Goal: Task Accomplishment & Management: Manage account settings

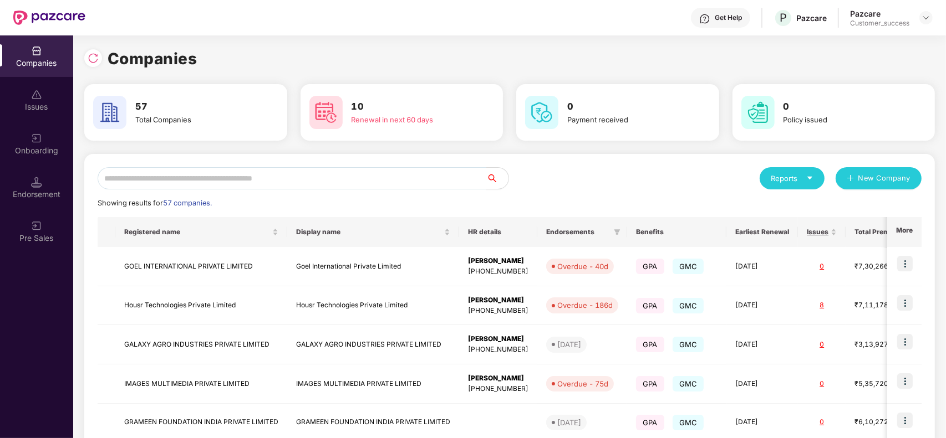
click at [238, 176] on input "text" at bounding box center [292, 178] width 389 height 22
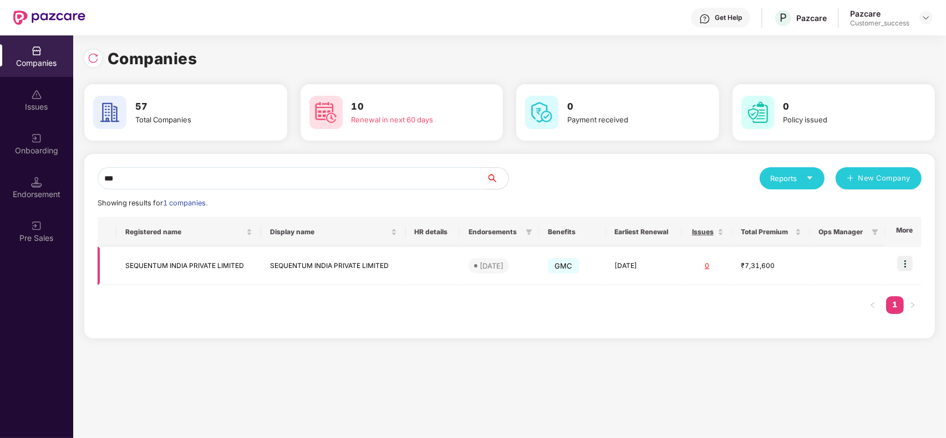
type input "***"
click at [902, 267] on img at bounding box center [905, 264] width 16 height 16
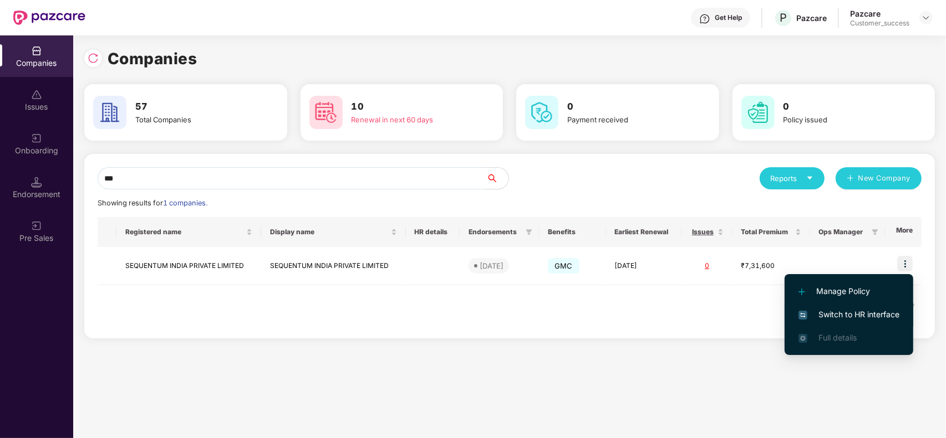
click at [867, 316] on span "Switch to HR interface" at bounding box center [848, 315] width 101 height 12
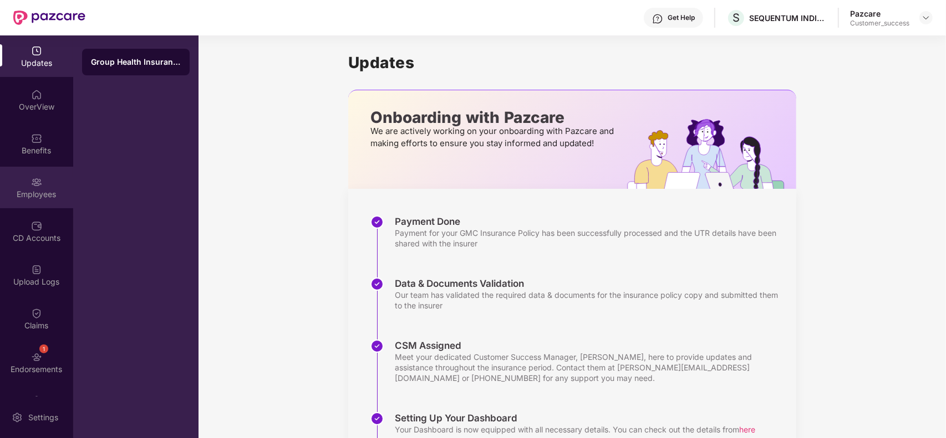
click at [23, 192] on div "Employees" at bounding box center [36, 194] width 73 height 11
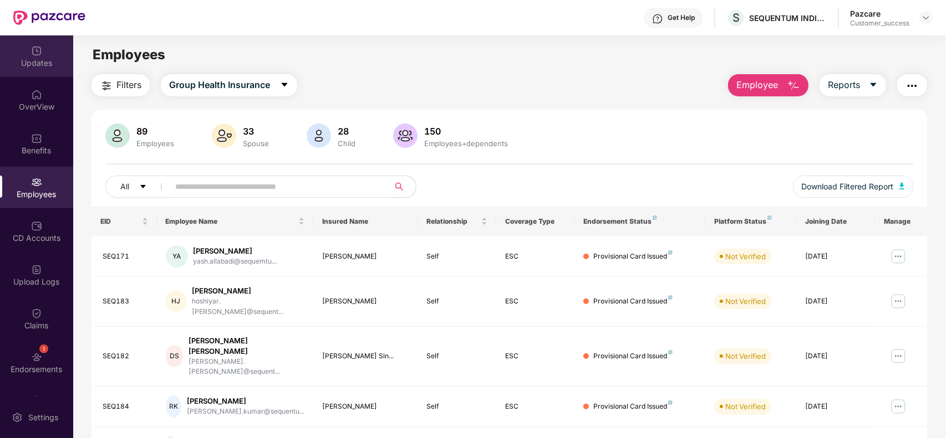
click at [20, 69] on div "Updates" at bounding box center [36, 56] width 73 height 42
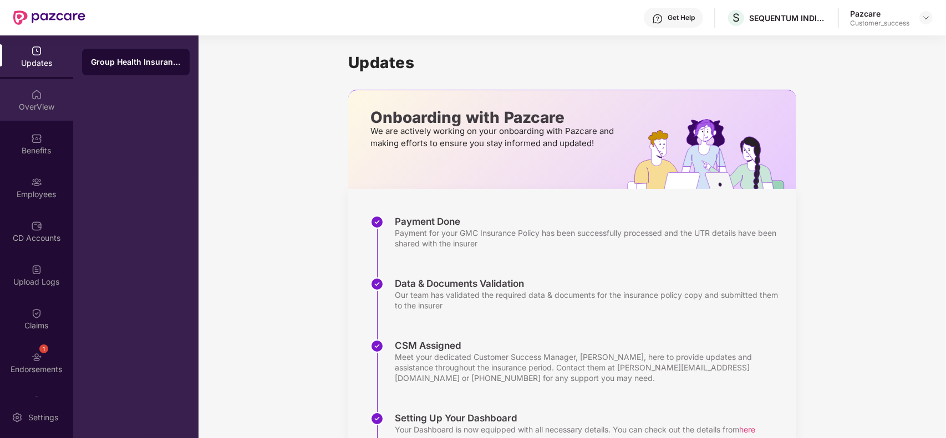
click at [39, 93] on img at bounding box center [36, 94] width 11 height 11
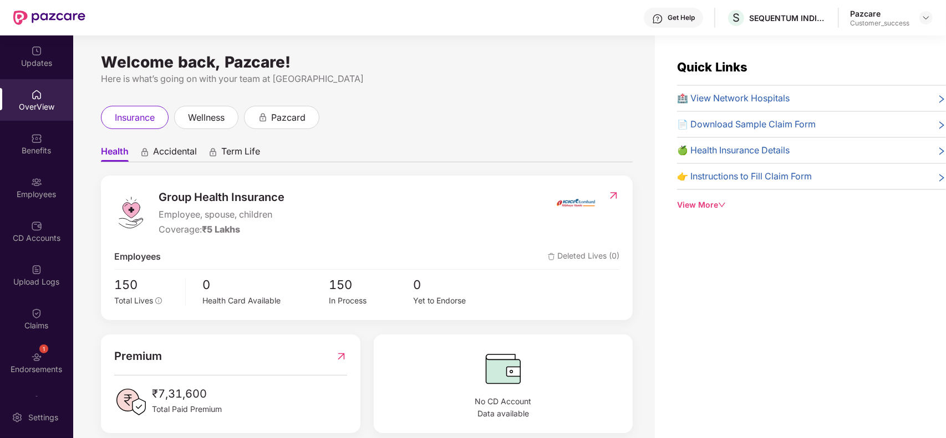
scroll to position [14, 0]
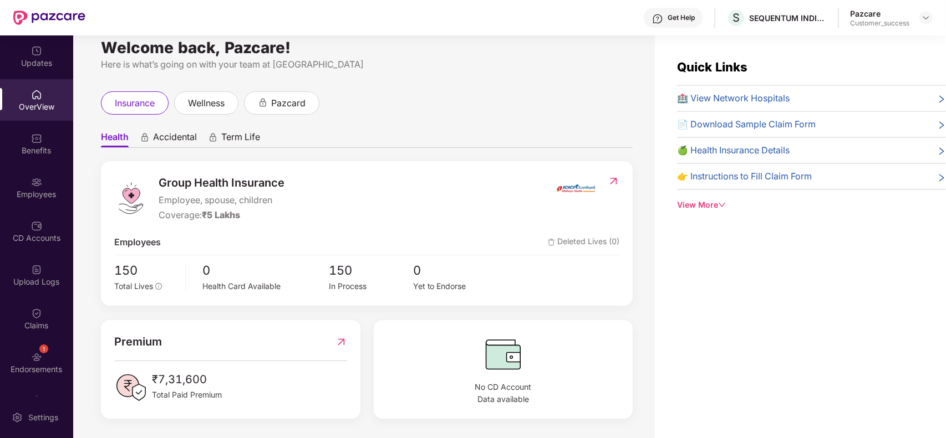
click at [698, 208] on div "View More" at bounding box center [811, 205] width 269 height 12
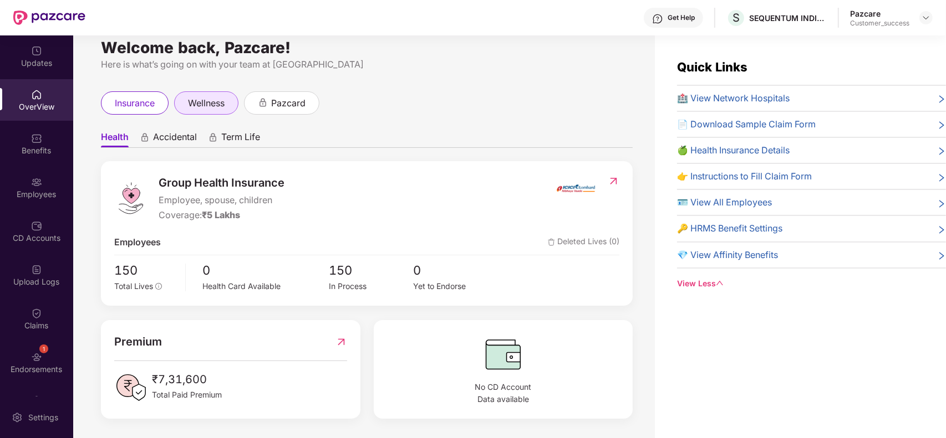
click at [224, 98] on span "wellness" at bounding box center [206, 103] width 37 height 14
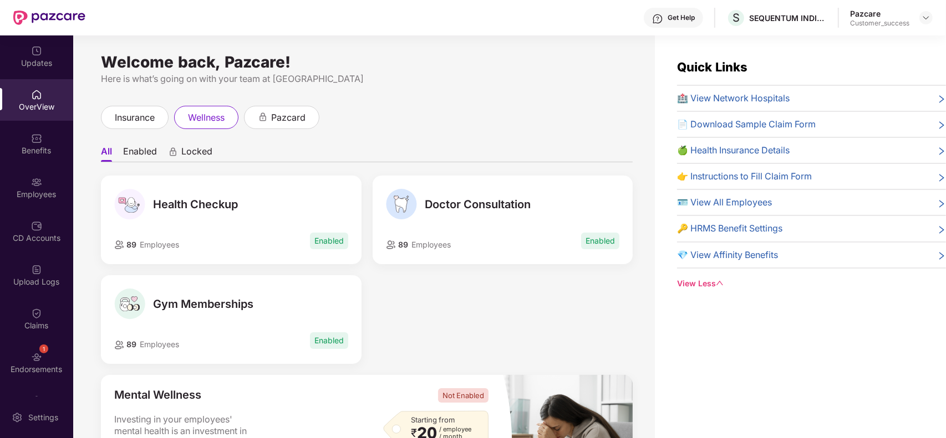
click at [131, 147] on li "Enabled" at bounding box center [140, 154] width 34 height 16
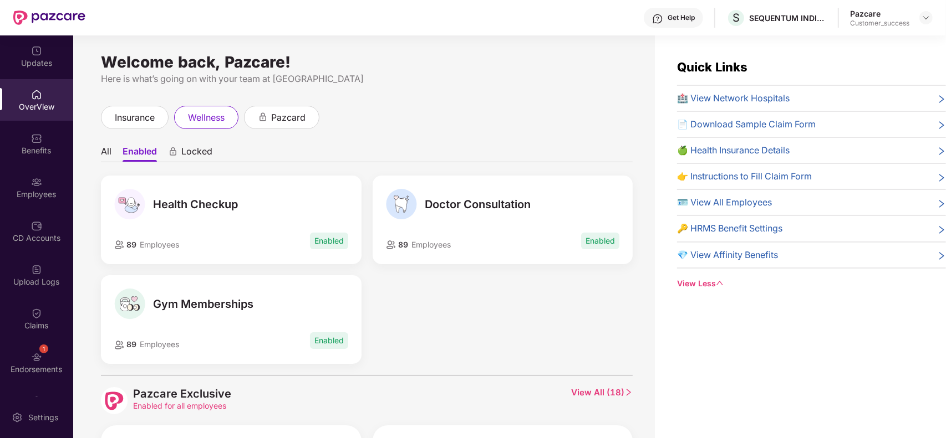
click at [110, 147] on li "All" at bounding box center [106, 154] width 11 height 16
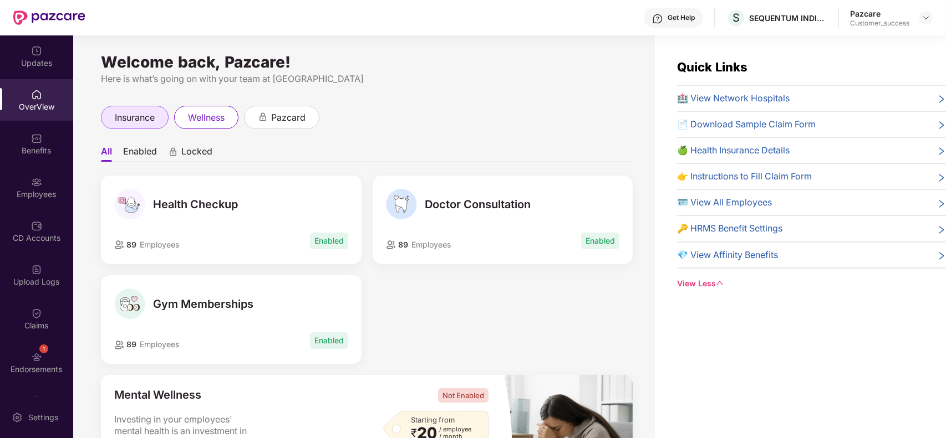
click at [142, 121] on span "insurance" at bounding box center [135, 118] width 40 height 14
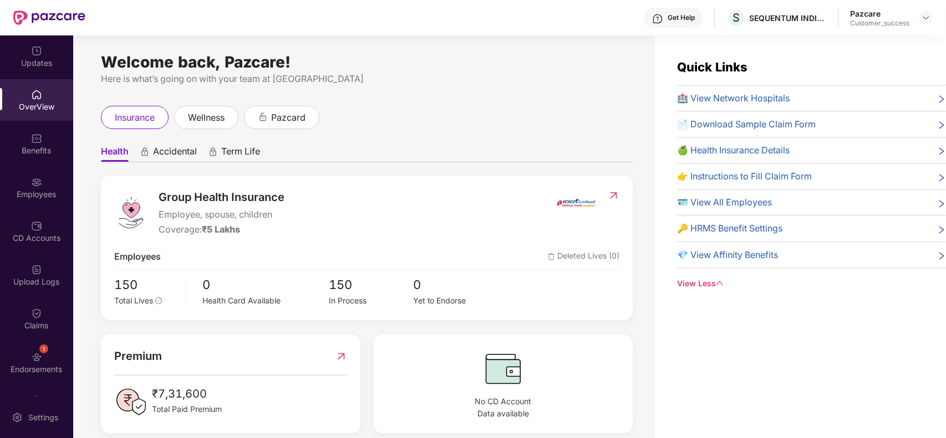
click at [172, 155] on span "Accidental" at bounding box center [175, 154] width 44 height 16
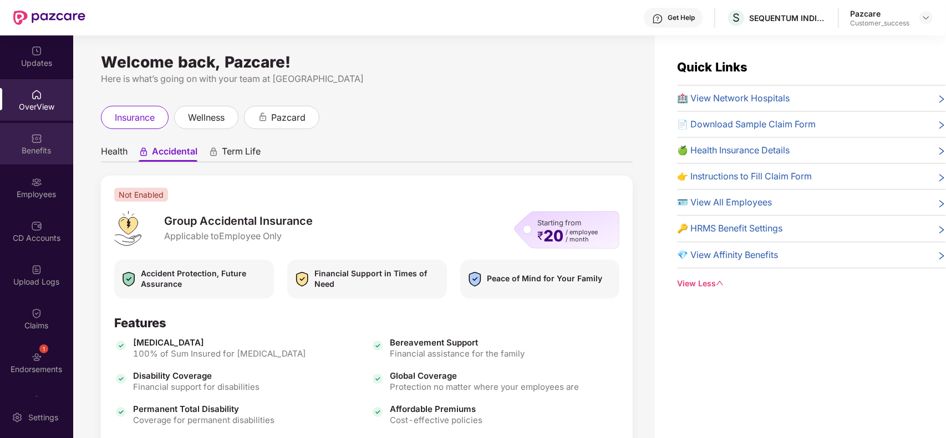
click at [40, 144] on div "Benefits" at bounding box center [36, 144] width 73 height 42
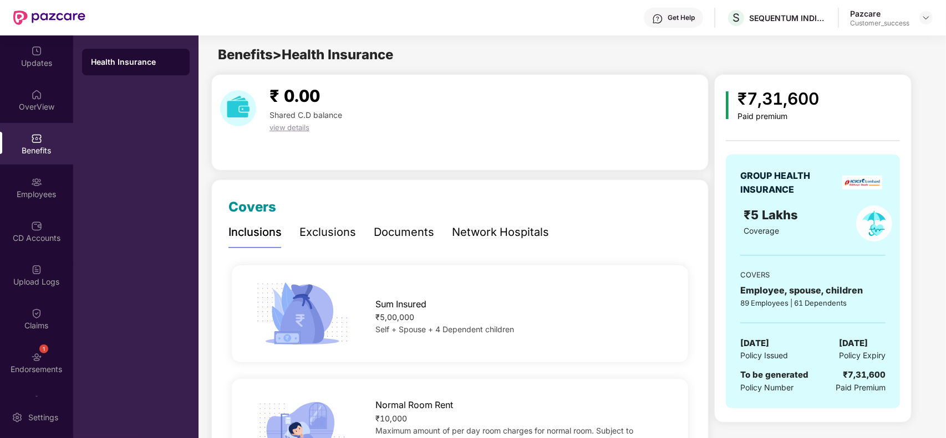
click at [334, 236] on div "Exclusions" at bounding box center [327, 232] width 57 height 17
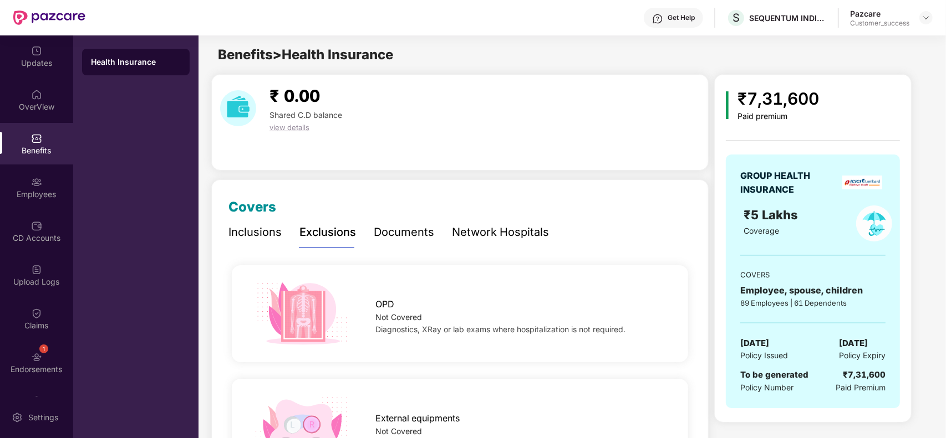
click at [409, 237] on div "Documents" at bounding box center [404, 232] width 60 height 17
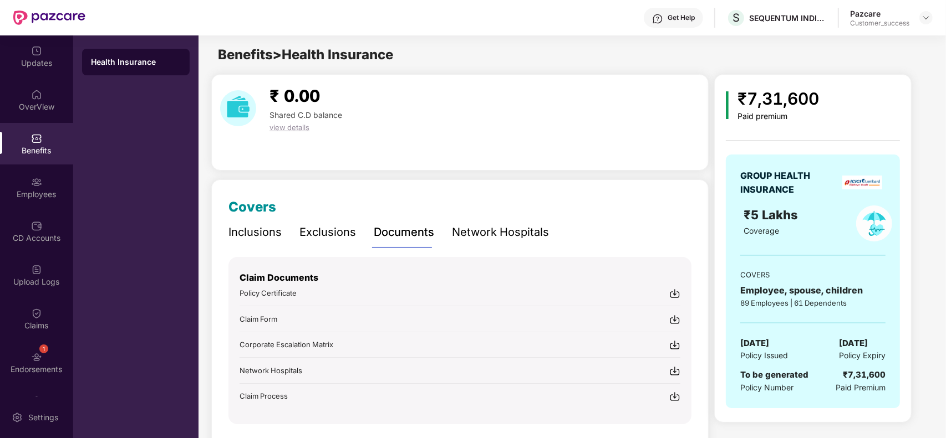
scroll to position [35, 0]
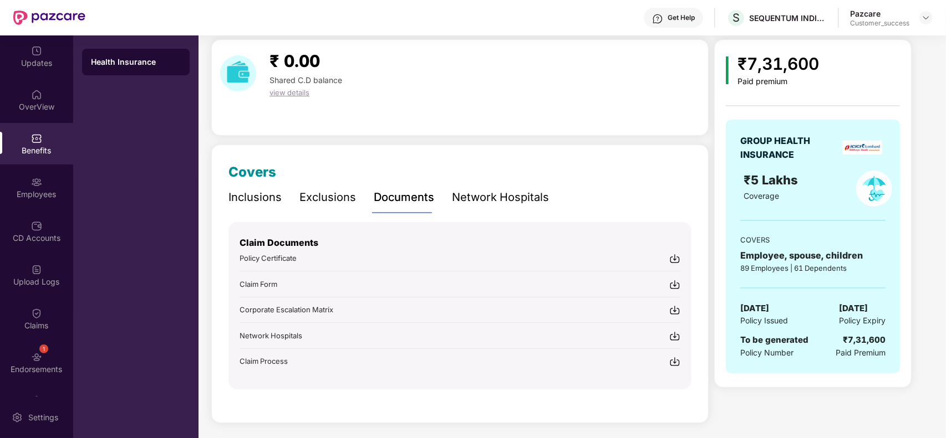
click at [513, 201] on div "Network Hospitals" at bounding box center [500, 197] width 97 height 17
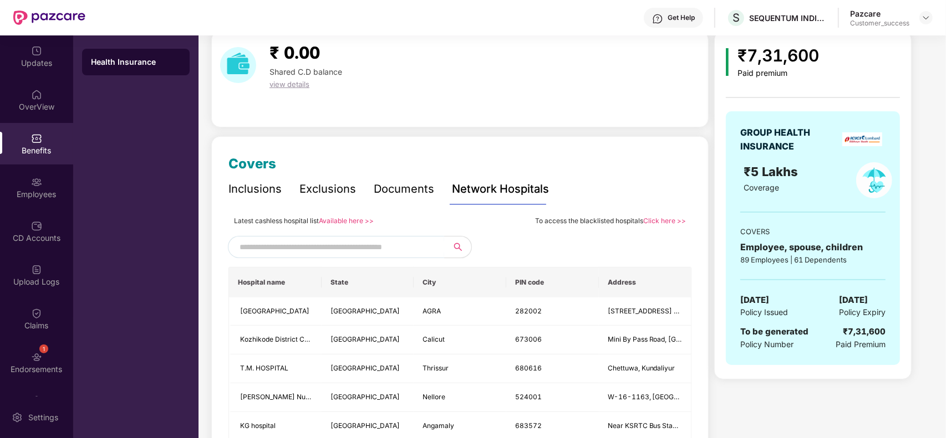
scroll to position [45, 0]
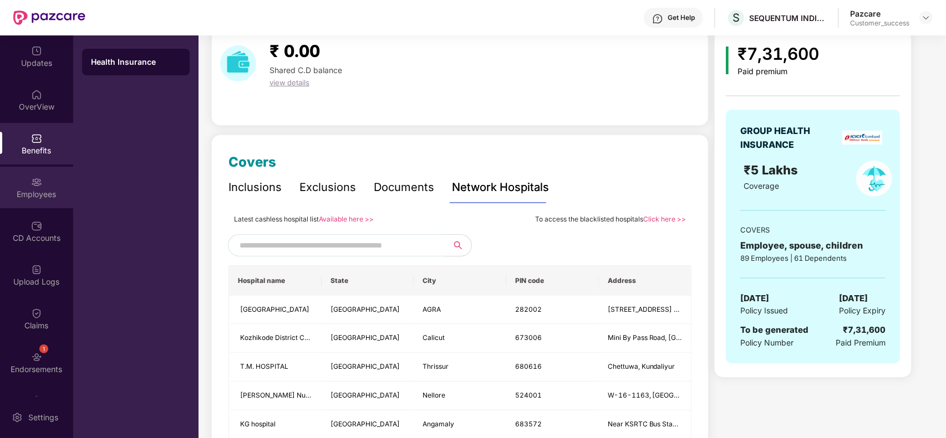
click at [10, 196] on div "Employees" at bounding box center [36, 194] width 73 height 11
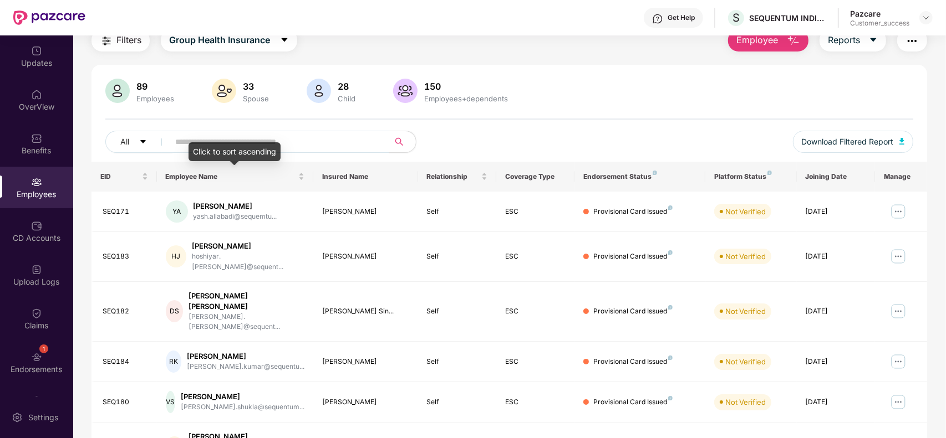
click at [253, 145] on div "Click to sort ascending" at bounding box center [234, 151] width 92 height 19
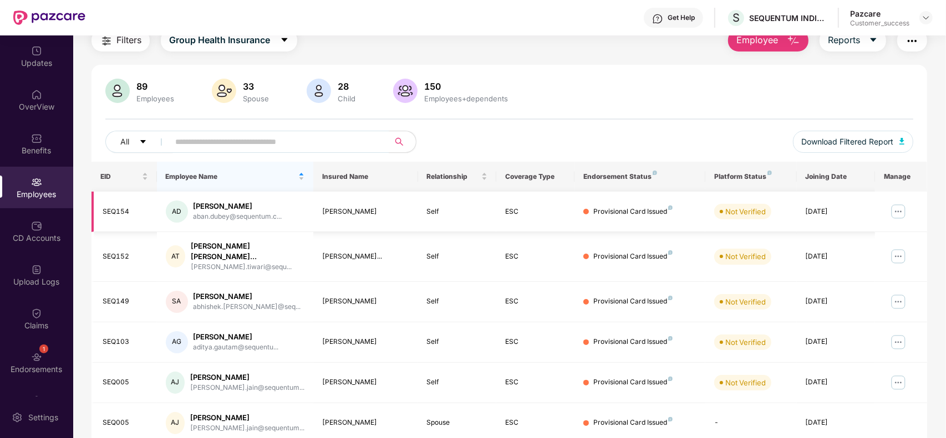
click at [894, 212] on img at bounding box center [898, 212] width 18 height 18
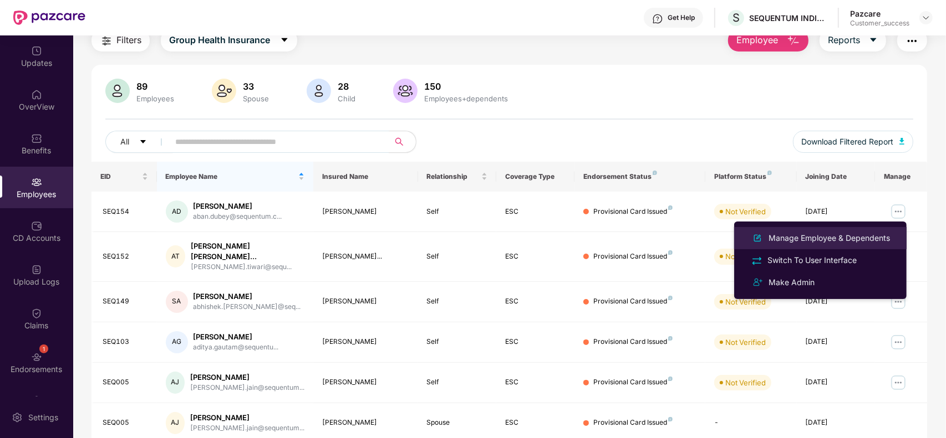
click at [850, 236] on div "Manage Employee & Dependents" at bounding box center [829, 238] width 126 height 12
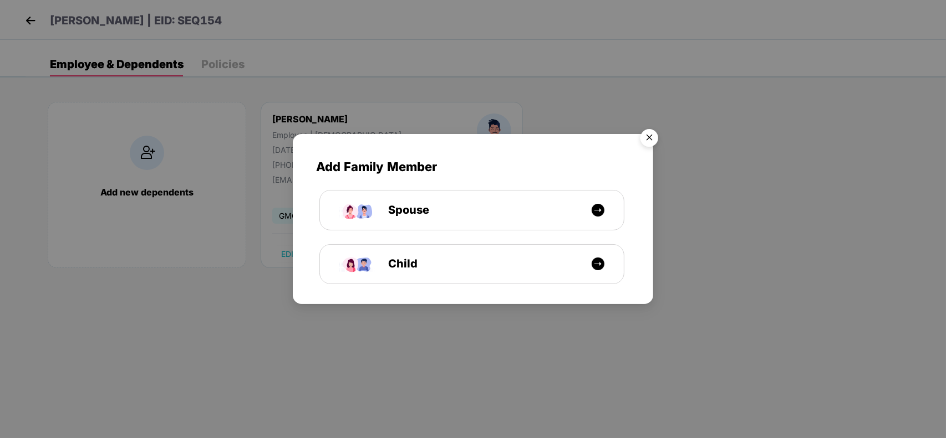
click at [646, 137] on img "Close" at bounding box center [648, 139] width 31 height 31
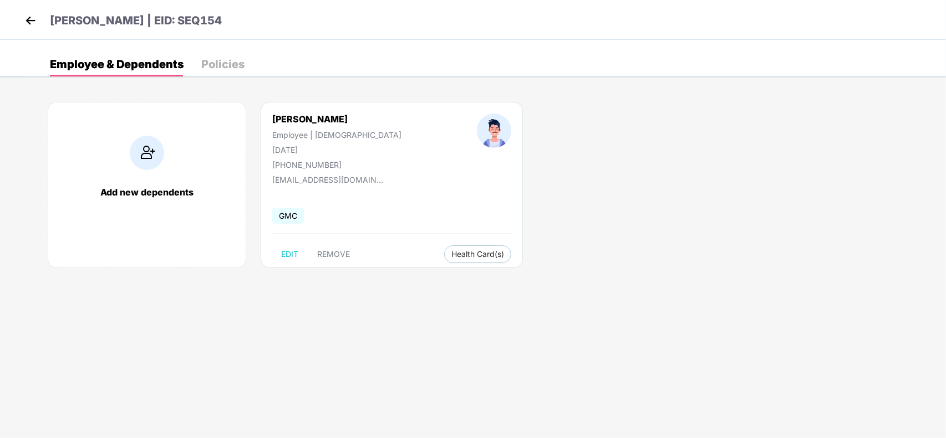
click at [146, 154] on img at bounding box center [147, 153] width 34 height 34
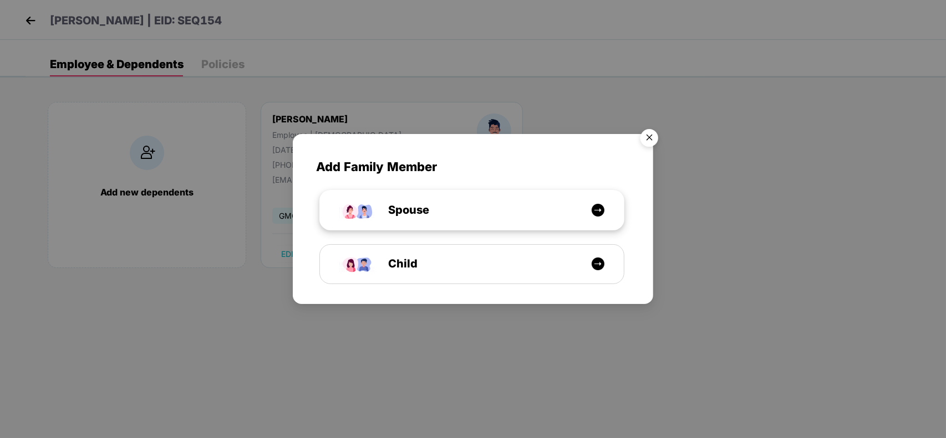
click at [515, 218] on div "Spouse" at bounding box center [477, 210] width 228 height 17
select select "****"
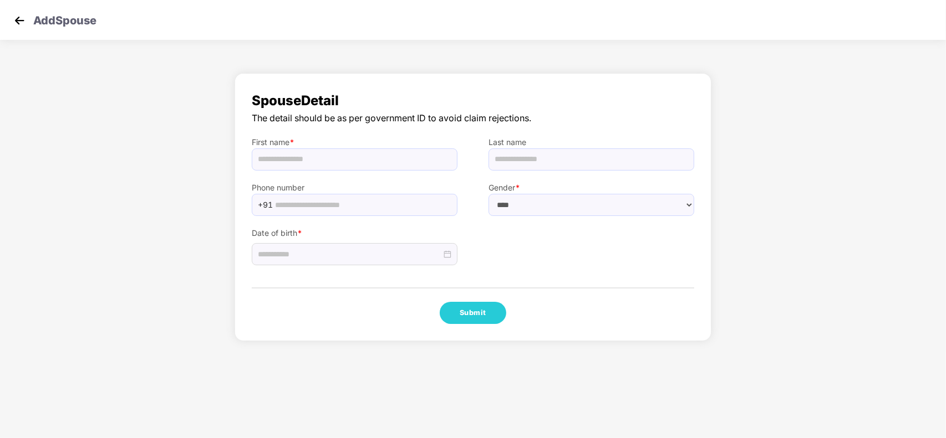
click at [19, 18] on img at bounding box center [19, 20] width 17 height 17
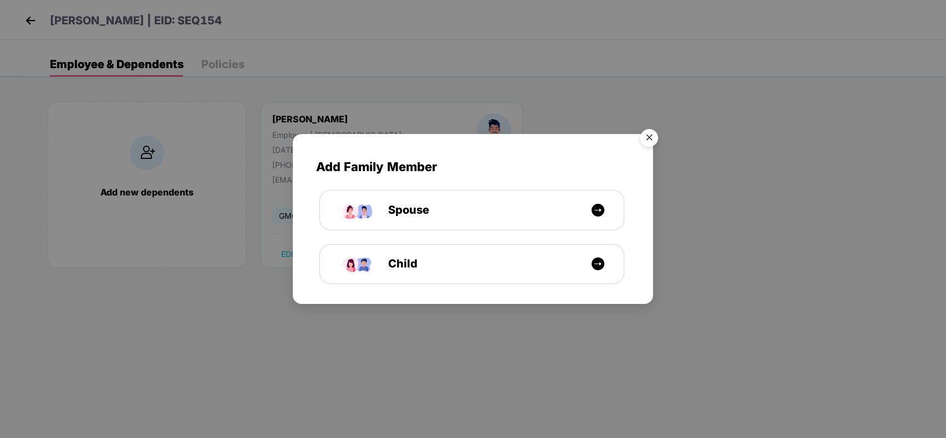
click at [648, 142] on img "Close" at bounding box center [648, 139] width 31 height 31
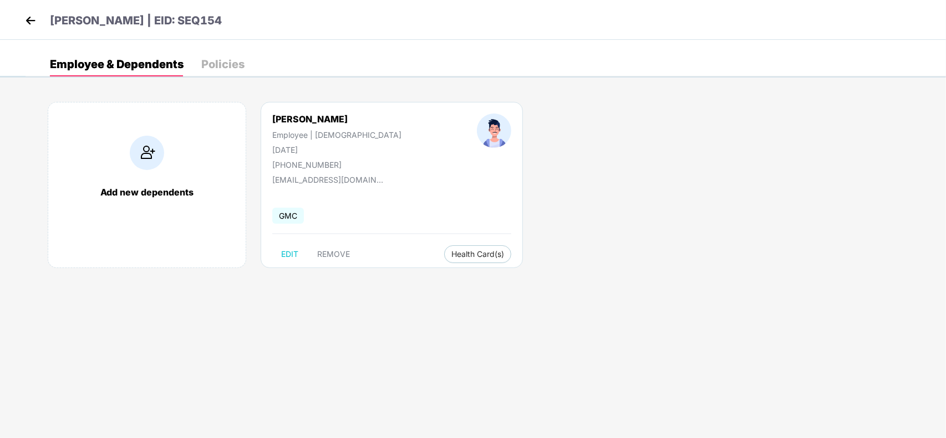
click at [25, 23] on img at bounding box center [30, 20] width 17 height 17
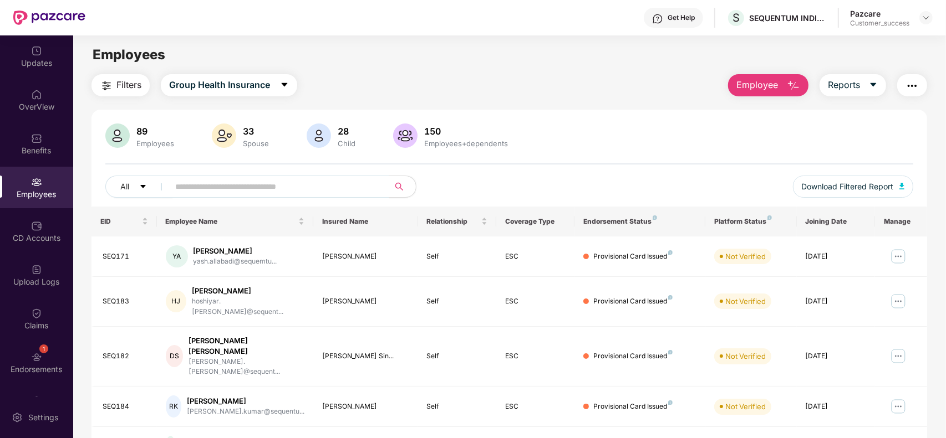
click at [757, 86] on span "Employee" at bounding box center [757, 85] width 42 height 14
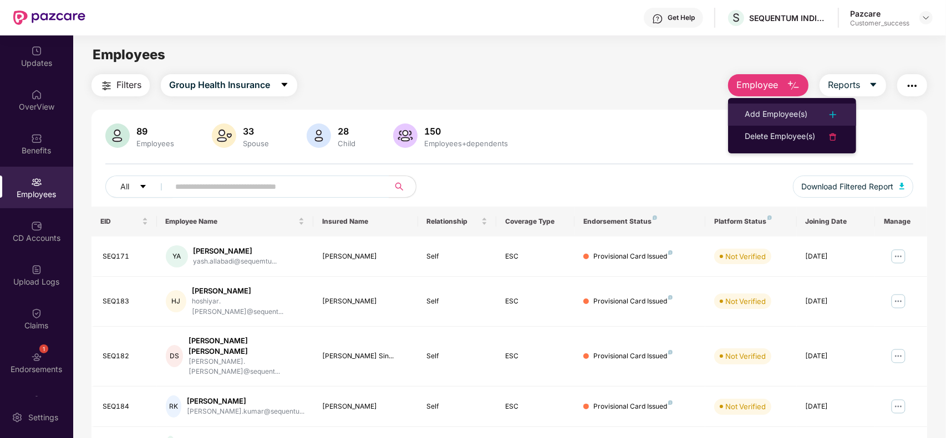
click at [754, 111] on div "Add Employee(s)" at bounding box center [775, 114] width 63 height 13
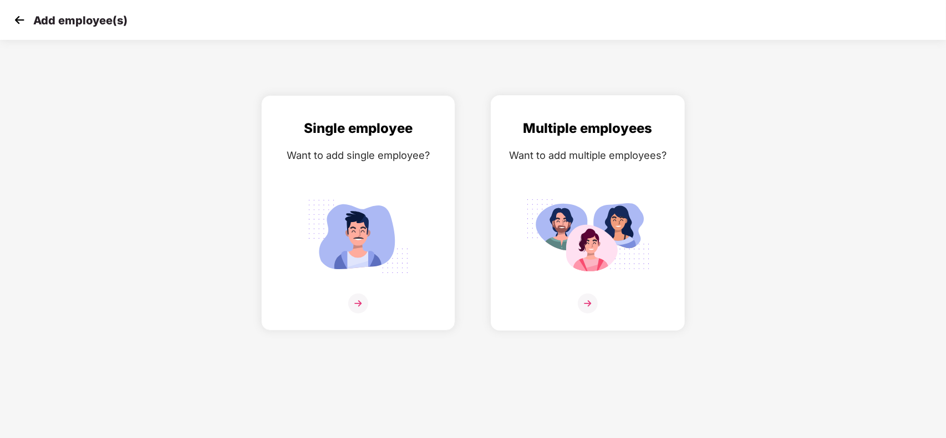
click at [602, 190] on div "Multiple employees Want to add multiple employees?" at bounding box center [587, 223] width 171 height 210
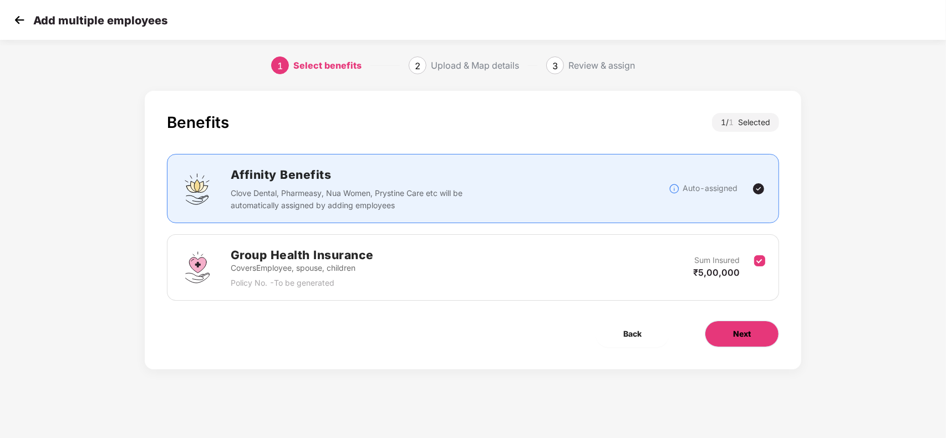
click at [730, 339] on button "Next" at bounding box center [741, 334] width 74 height 27
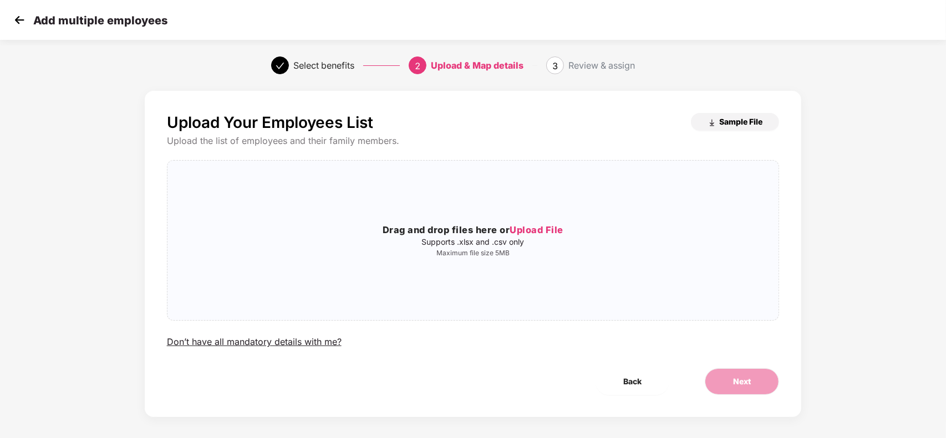
click at [730, 117] on span "Sample File" at bounding box center [740, 121] width 43 height 11
click at [621, 388] on button "Back" at bounding box center [632, 382] width 74 height 27
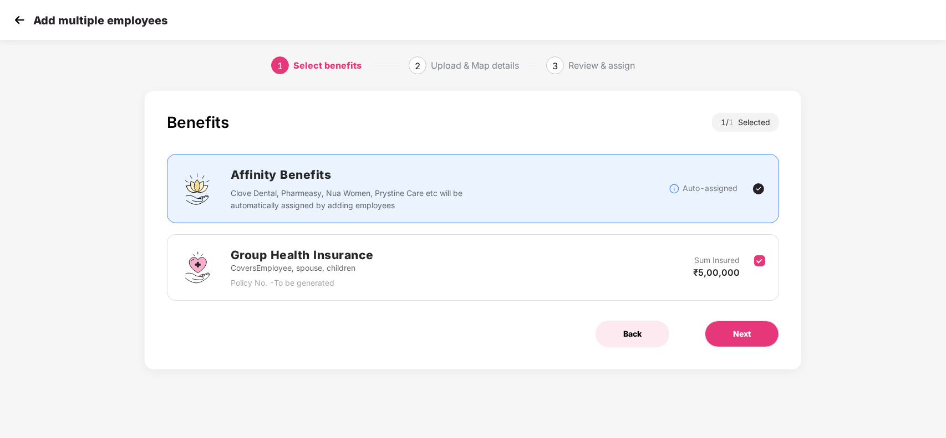
click at [635, 341] on button "Back" at bounding box center [632, 334] width 74 height 27
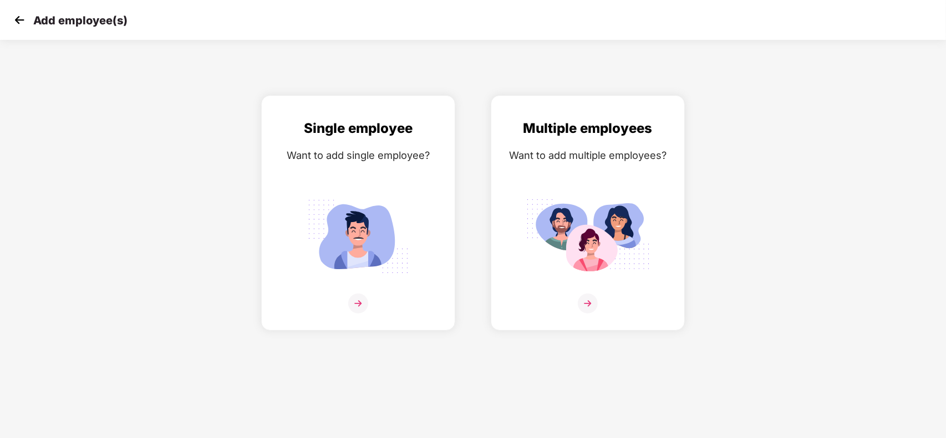
click at [20, 17] on img at bounding box center [19, 20] width 17 height 17
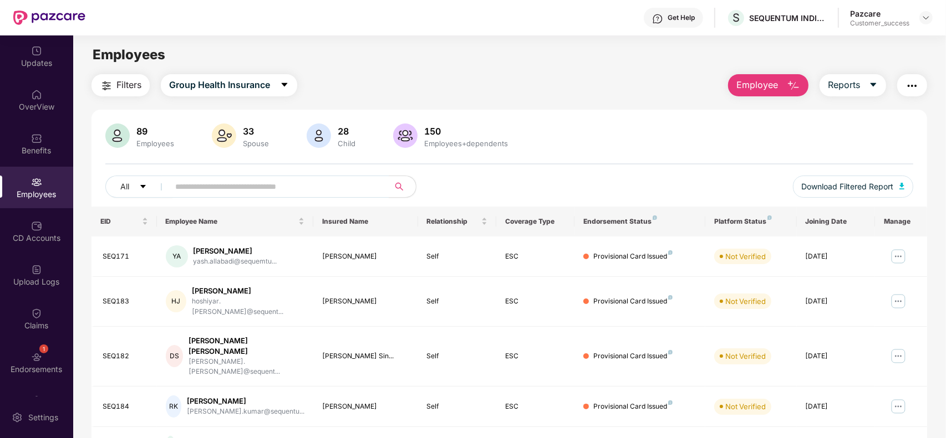
click at [776, 83] on span "Employee" at bounding box center [757, 85] width 42 height 14
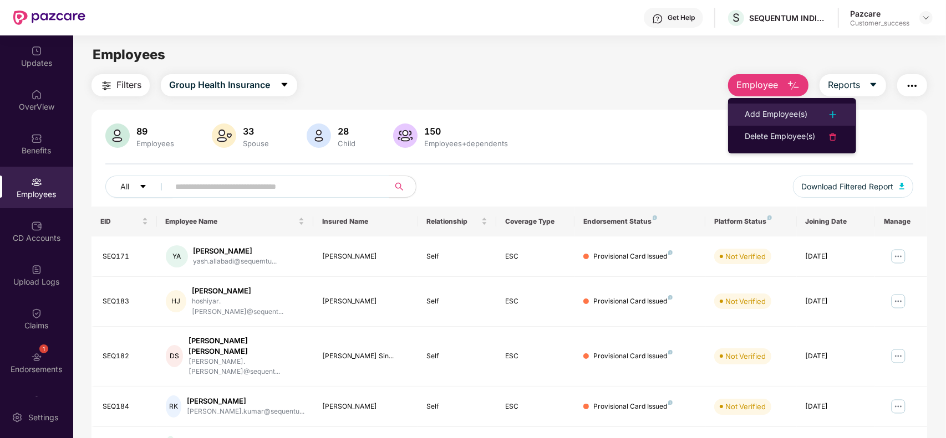
click at [752, 111] on div "Add Employee(s)" at bounding box center [775, 114] width 63 height 13
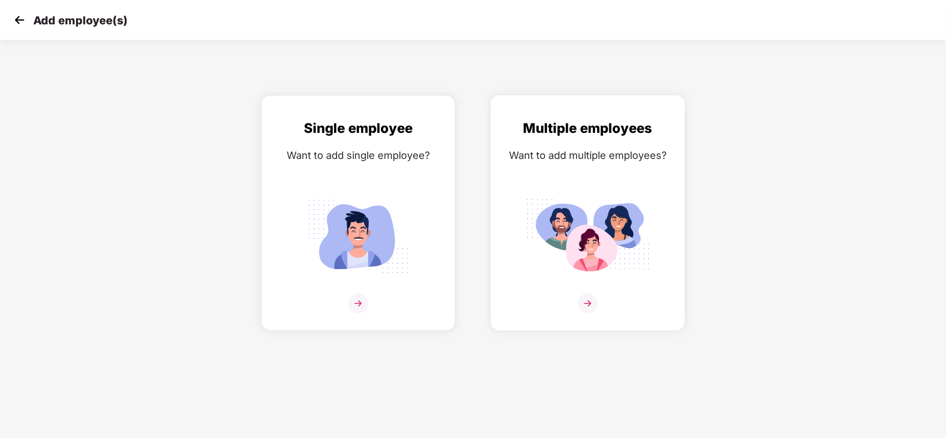
click at [594, 227] on img at bounding box center [587, 236] width 124 height 86
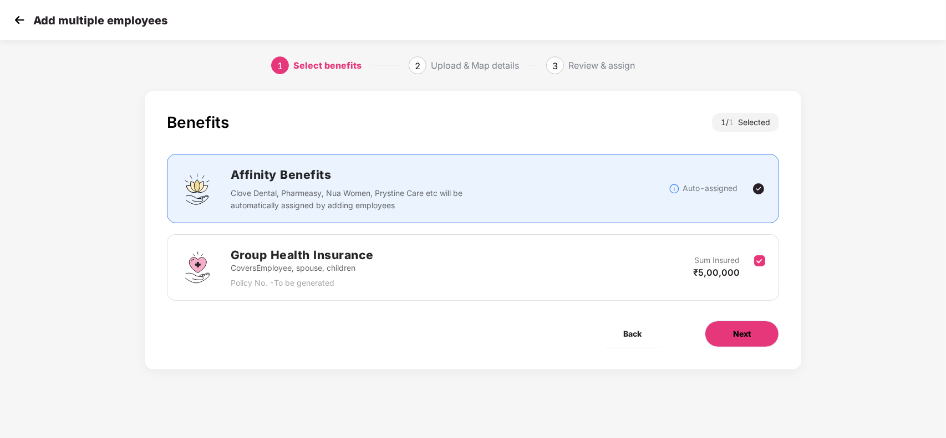
click at [743, 342] on button "Next" at bounding box center [741, 334] width 74 height 27
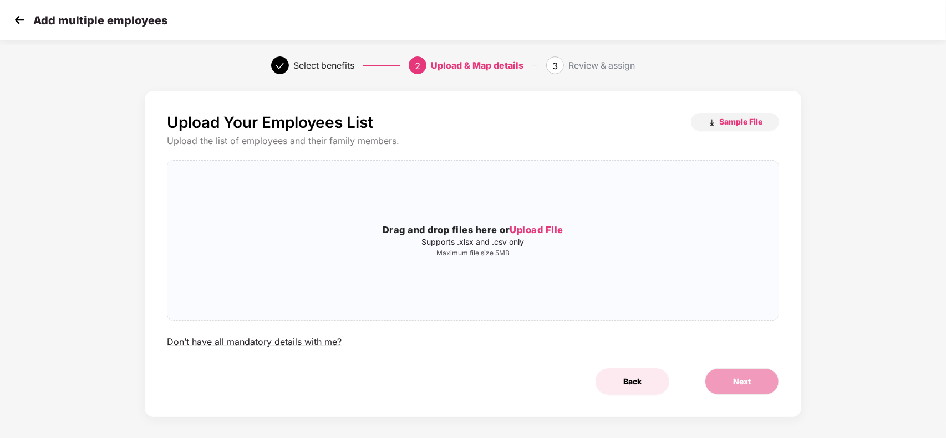
click at [624, 377] on span "Back" at bounding box center [632, 382] width 18 height 12
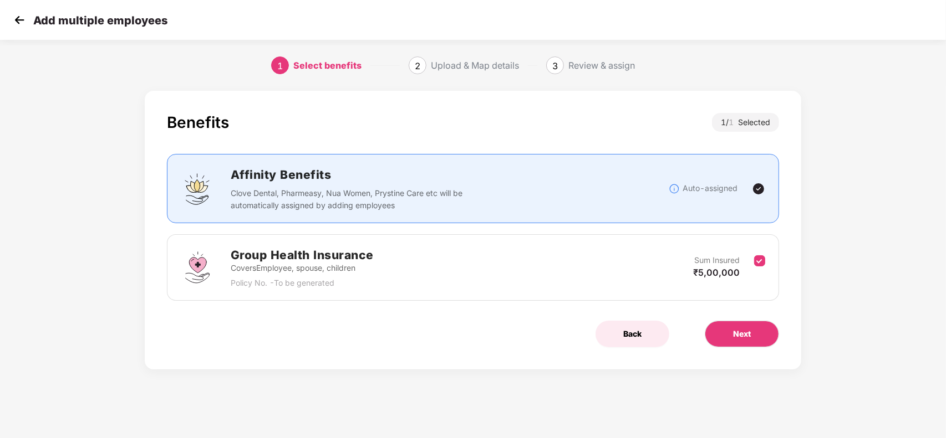
click at [632, 339] on span "Back" at bounding box center [632, 334] width 18 height 12
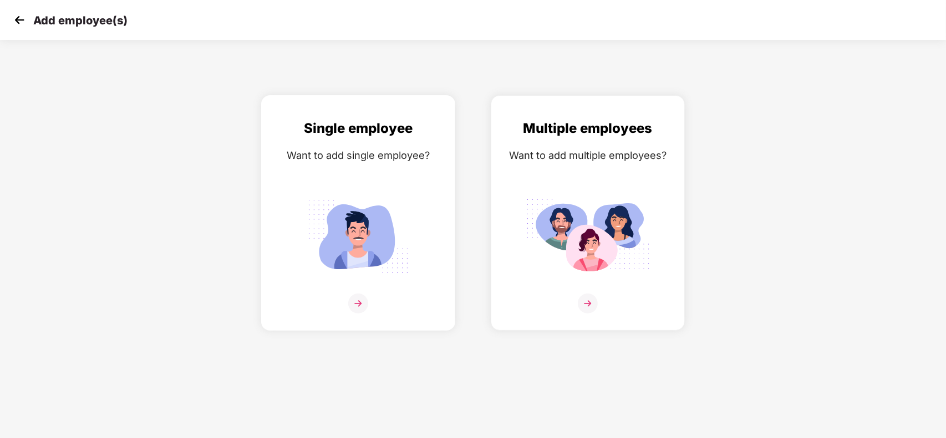
click at [408, 228] on img at bounding box center [358, 236] width 124 height 86
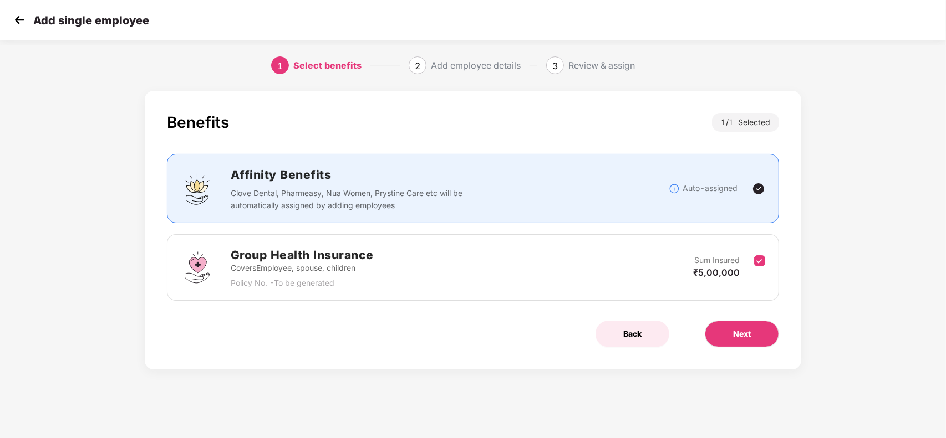
click at [658, 333] on button "Back" at bounding box center [632, 334] width 74 height 27
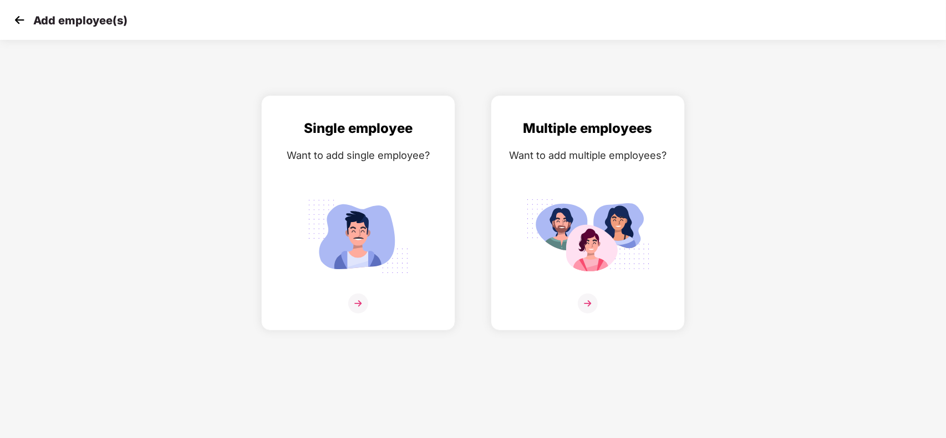
click at [18, 21] on img at bounding box center [19, 20] width 17 height 17
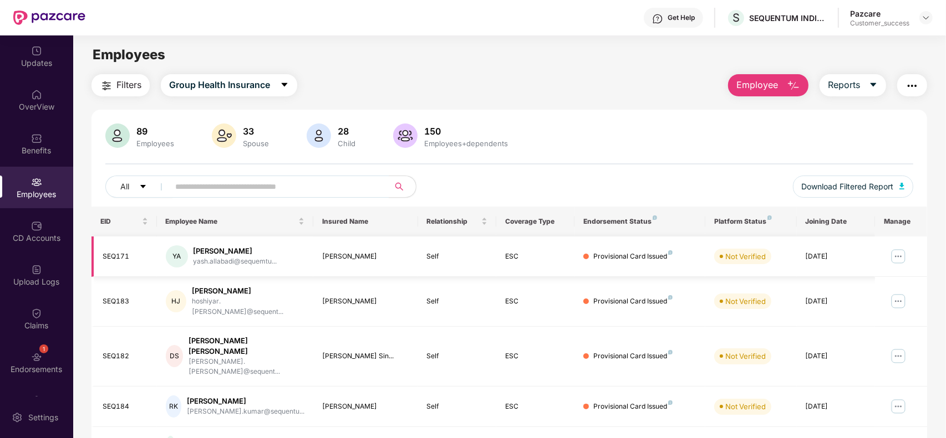
click at [900, 259] on img at bounding box center [898, 257] width 18 height 18
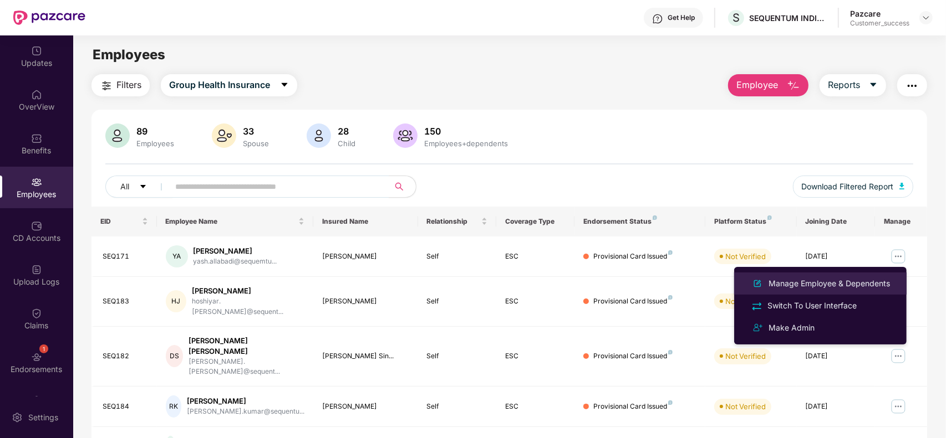
click at [824, 280] on div "Manage Employee & Dependents" at bounding box center [829, 284] width 126 height 12
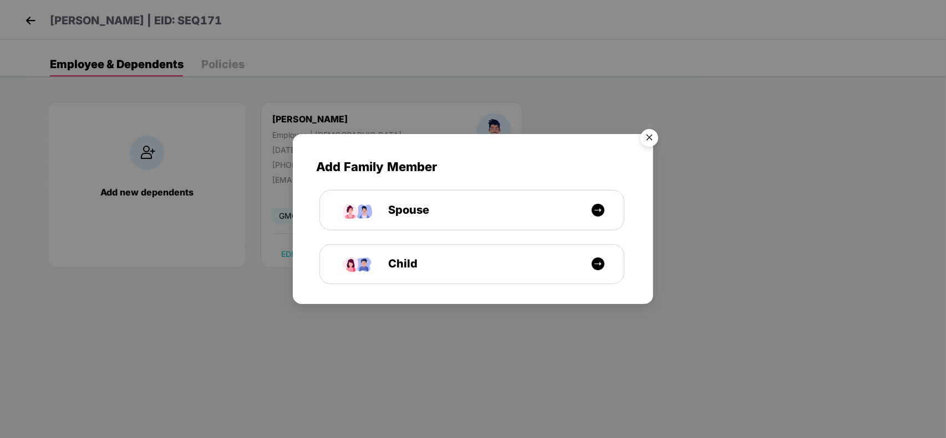
click at [647, 135] on img "Close" at bounding box center [648, 139] width 31 height 31
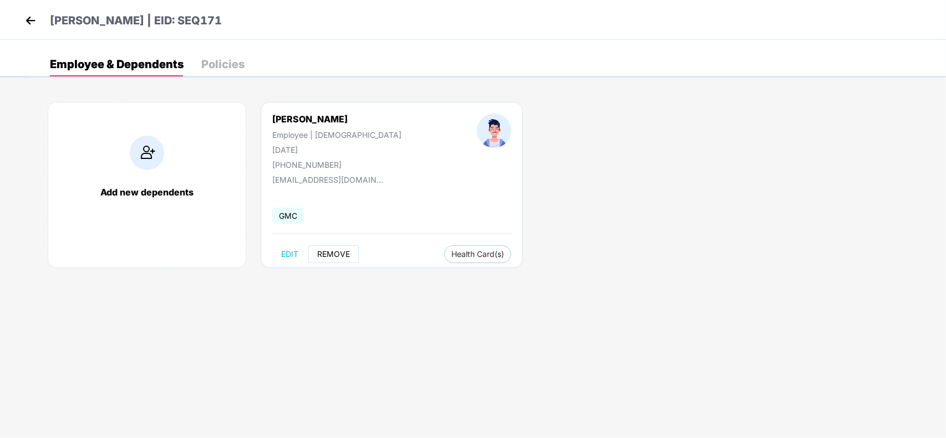
click at [334, 254] on span "REMOVE" at bounding box center [333, 254] width 33 height 9
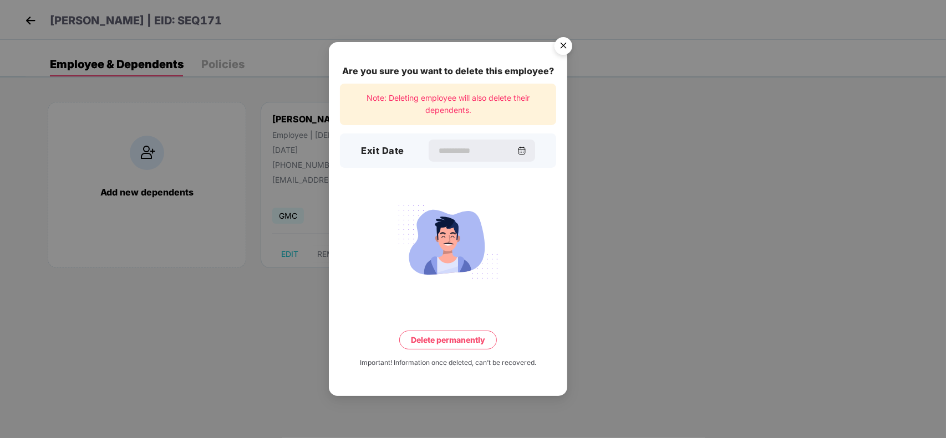
click at [564, 40] on img "Close" at bounding box center [563, 47] width 31 height 31
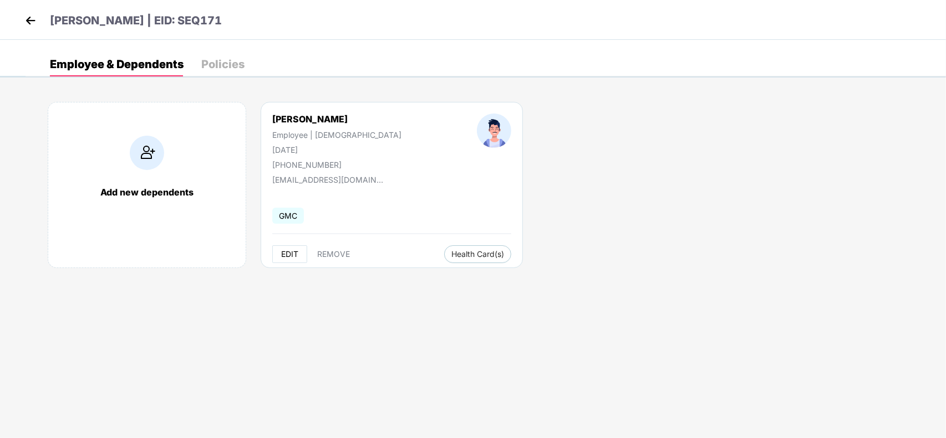
click at [287, 249] on button "EDIT" at bounding box center [289, 255] width 35 height 18
select select "****"
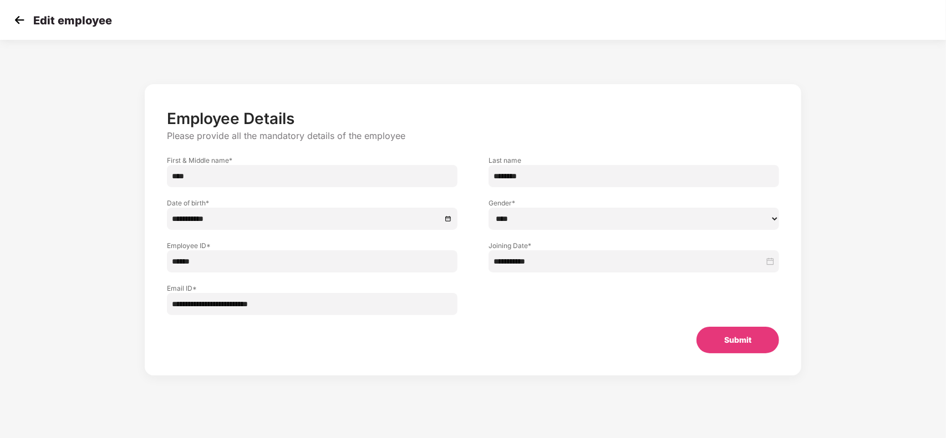
click at [12, 18] on img at bounding box center [19, 20] width 17 height 17
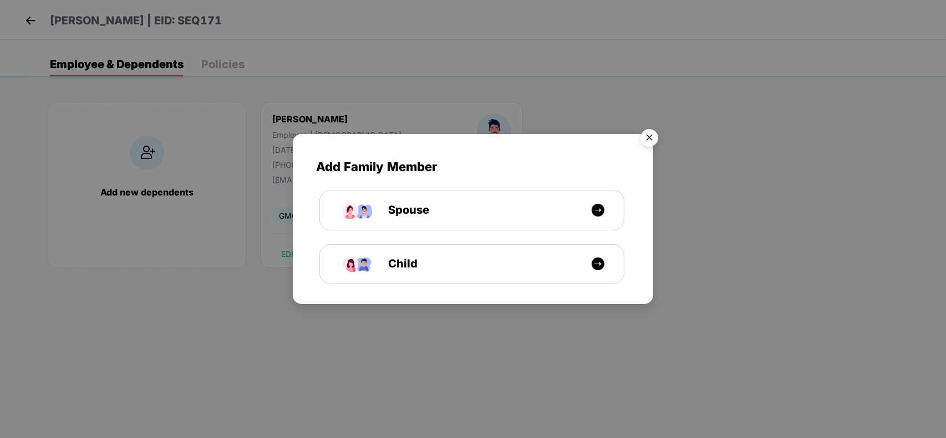
click at [19, 17] on div "Add Family Member Spouse Child" at bounding box center [473, 219] width 946 height 438
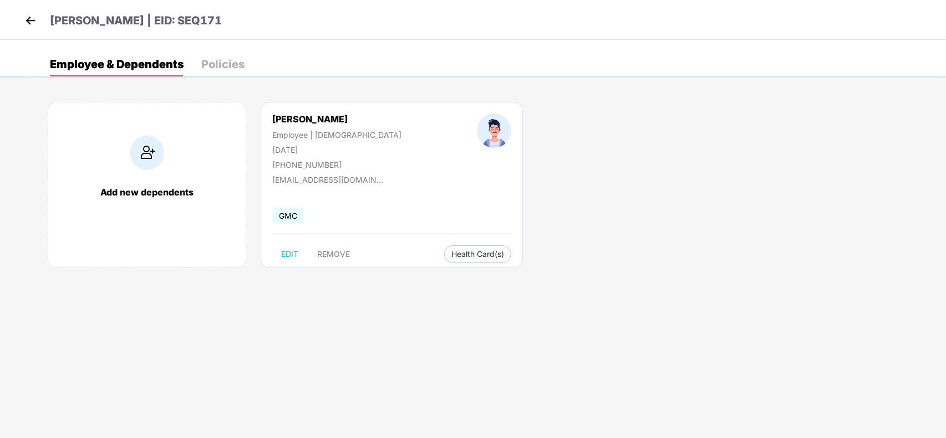
click at [25, 20] on img at bounding box center [30, 20] width 17 height 17
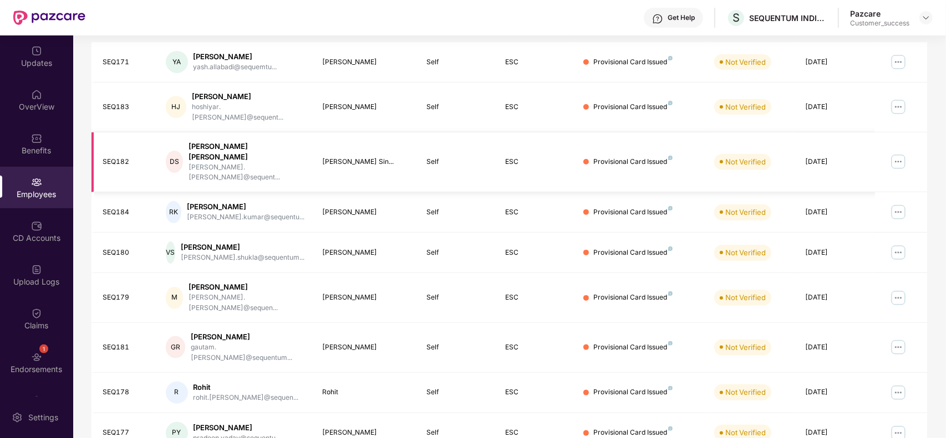
scroll to position [195, 0]
click at [21, 225] on div "CD Accounts" at bounding box center [36, 232] width 73 height 42
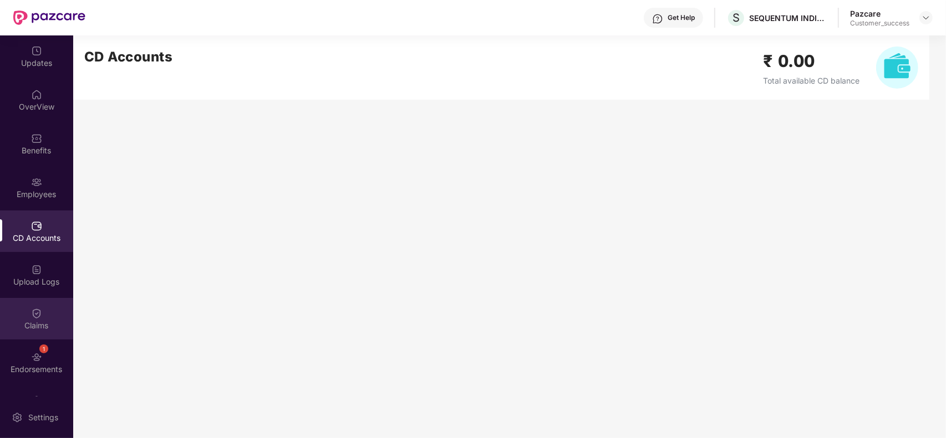
click at [54, 323] on div "Claims" at bounding box center [36, 325] width 73 height 11
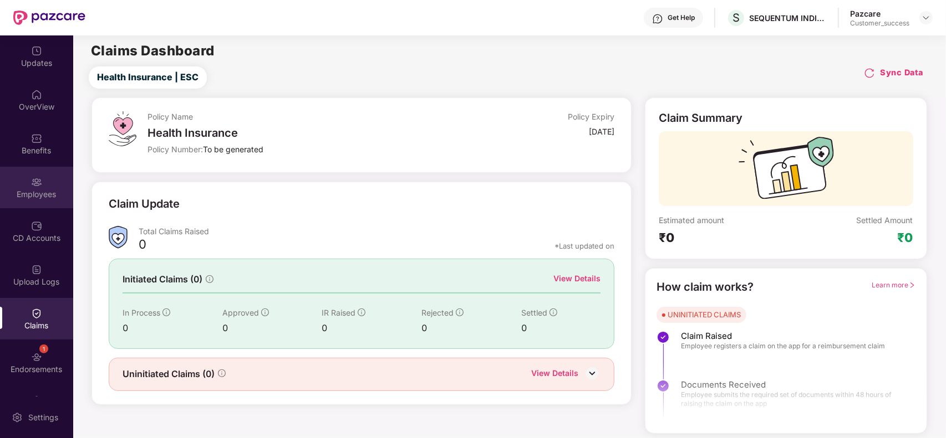
click at [34, 200] on div "Employees" at bounding box center [36, 194] width 73 height 11
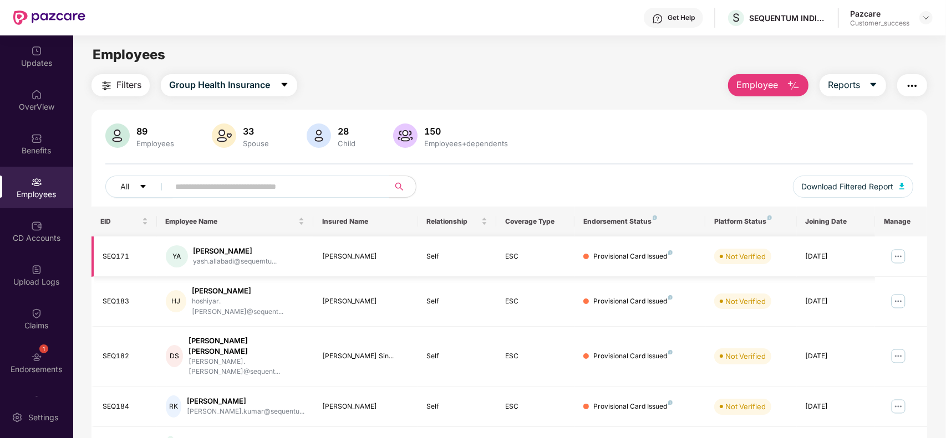
click at [896, 256] on img at bounding box center [898, 257] width 18 height 18
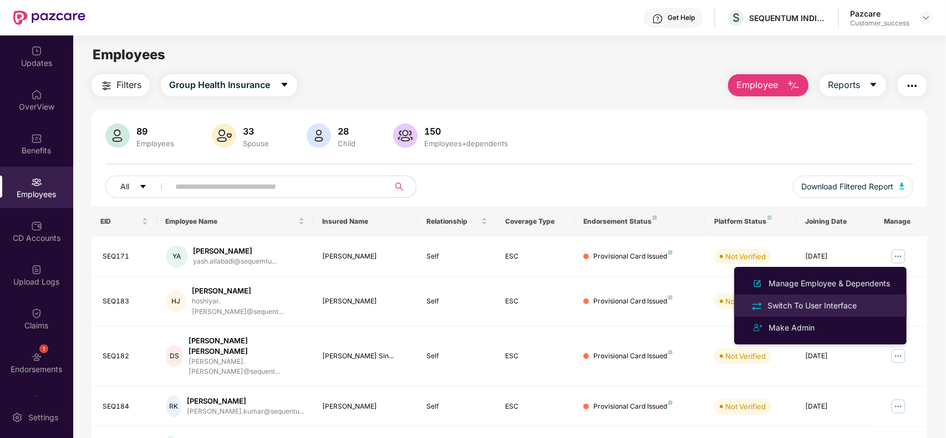
click at [815, 306] on div "Switch To User Interface" at bounding box center [812, 306] width 94 height 12
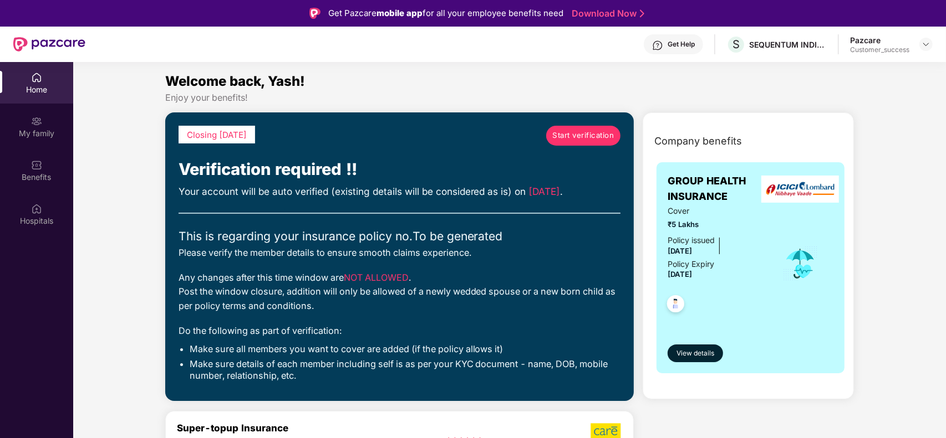
click at [563, 134] on span "Start verification" at bounding box center [583, 136] width 62 height 12
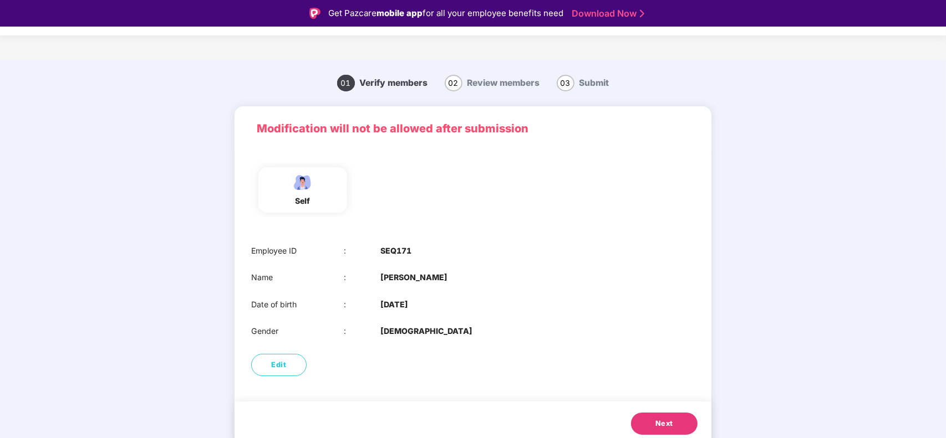
click at [663, 414] on button "Next" at bounding box center [664, 424] width 67 height 22
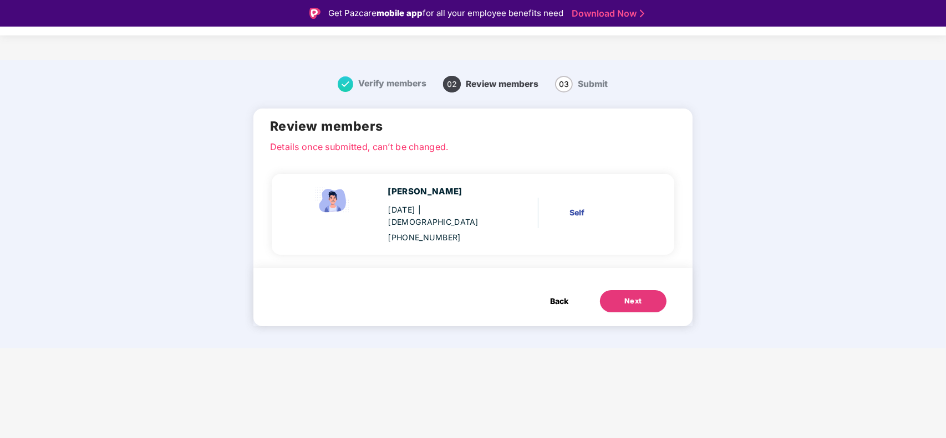
scroll to position [26, 0]
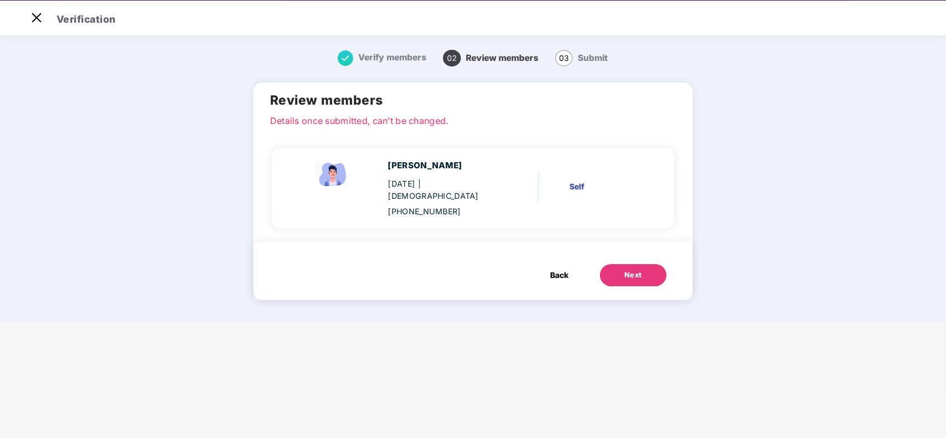
click at [637, 270] on div "Next" at bounding box center [633, 275] width 18 height 11
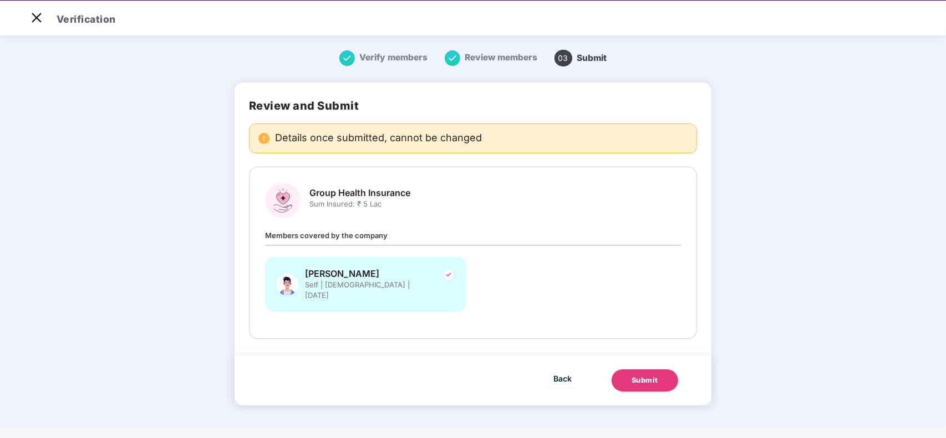
scroll to position [0, 0]
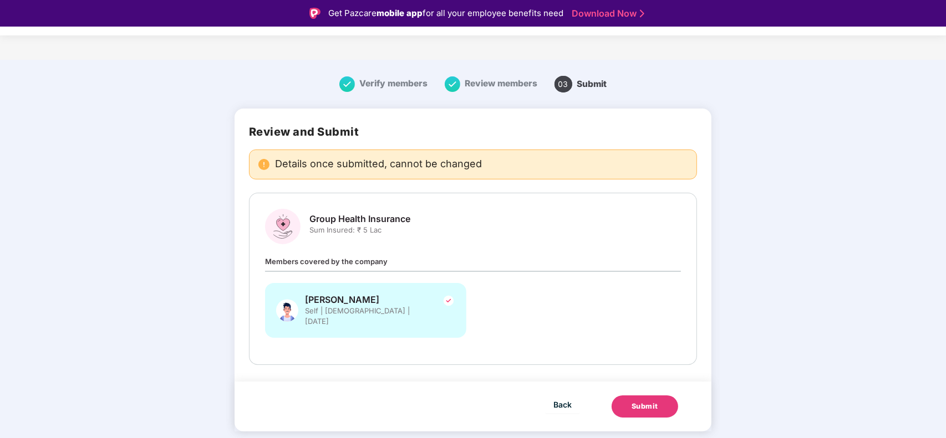
click at [650, 406] on button "Submit" at bounding box center [644, 407] width 67 height 22
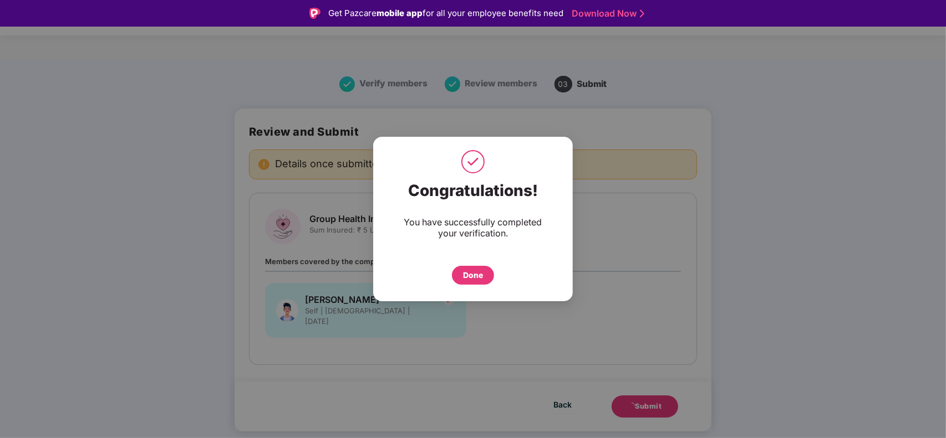
click at [475, 270] on div "Done" at bounding box center [473, 275] width 20 height 12
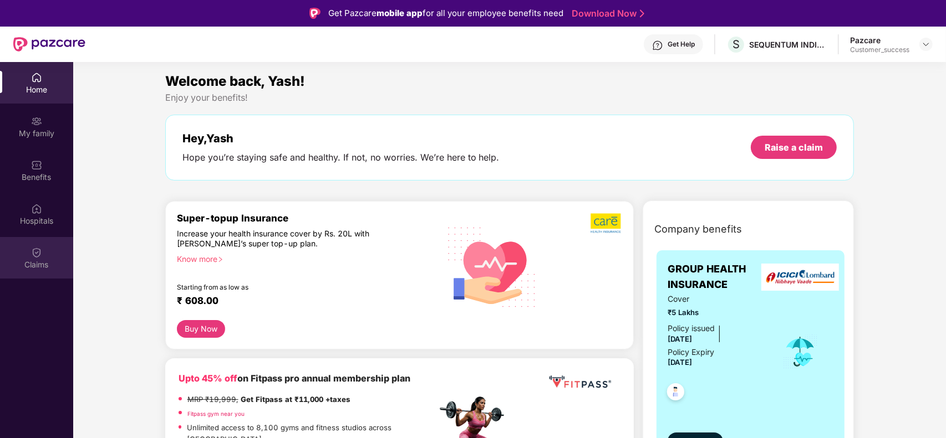
click at [39, 265] on div "Claims" at bounding box center [36, 264] width 73 height 11
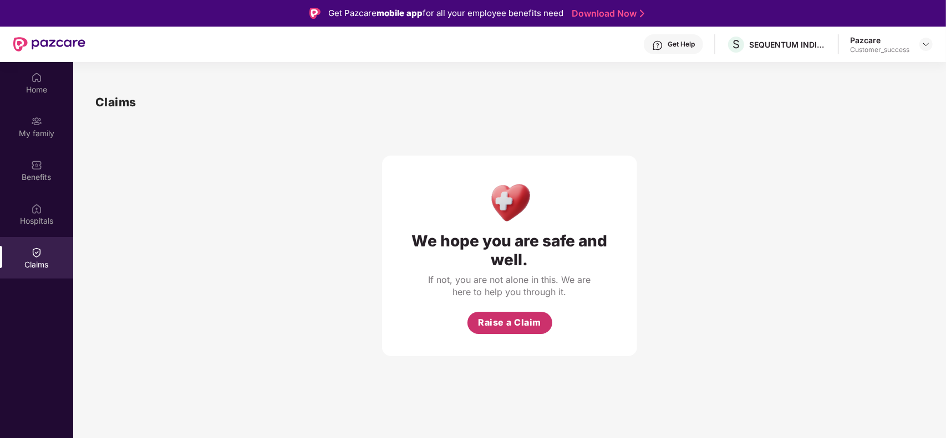
click at [487, 324] on span "Raise a Claim" at bounding box center [509, 323] width 63 height 14
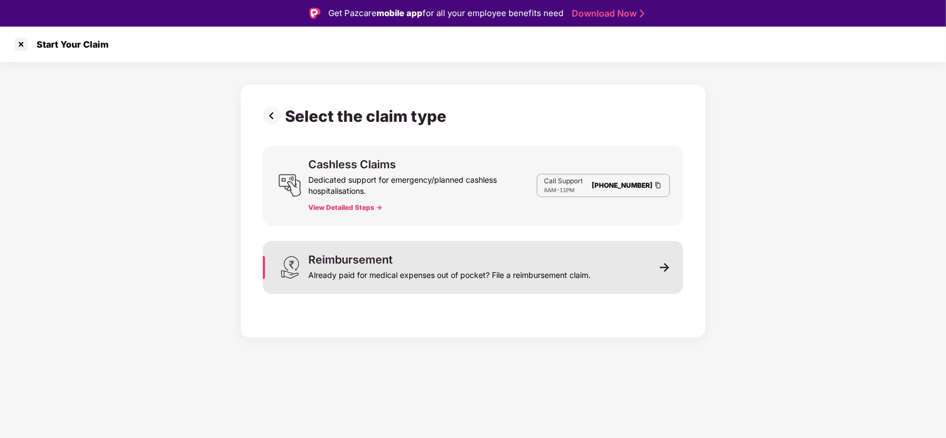
click at [403, 263] on div "Reimbursement Already paid for medical expenses out of pocket? File a reimburse…" at bounding box center [449, 267] width 282 height 27
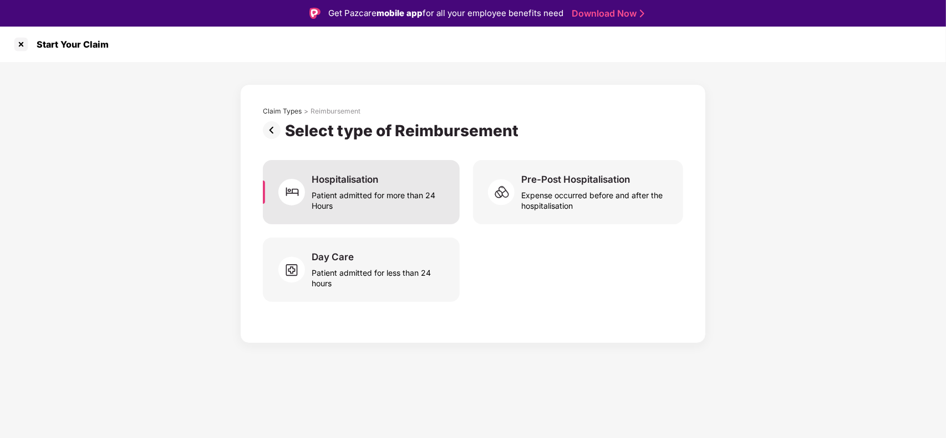
click at [378, 181] on div "Hospitalisation" at bounding box center [344, 179] width 67 height 12
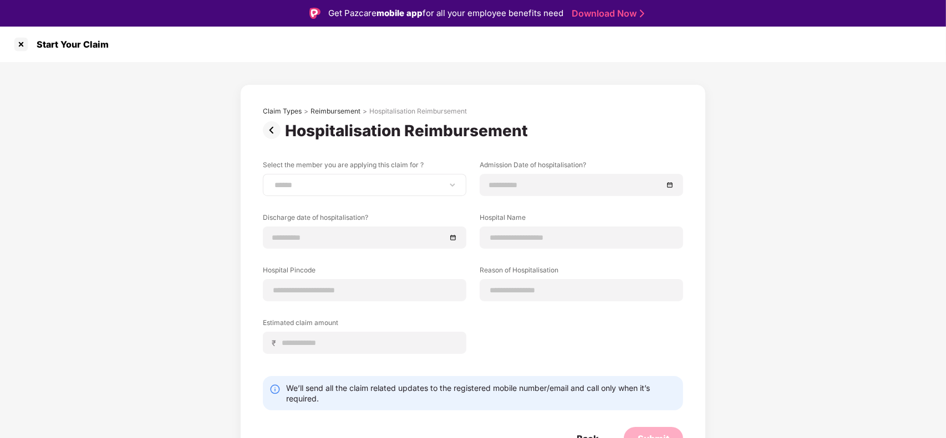
click at [403, 192] on div "**********" at bounding box center [364, 185] width 203 height 22
click at [452, 190] on div "**********" at bounding box center [364, 185] width 203 height 22
click at [452, 184] on select "**********" at bounding box center [364, 185] width 185 height 9
select select "**********"
click at [272, 181] on select "**********" at bounding box center [364, 185] width 185 height 9
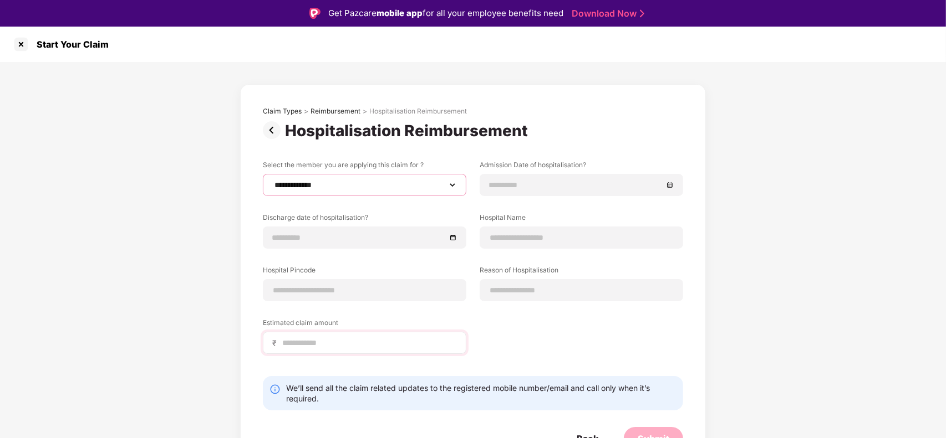
scroll to position [14, 0]
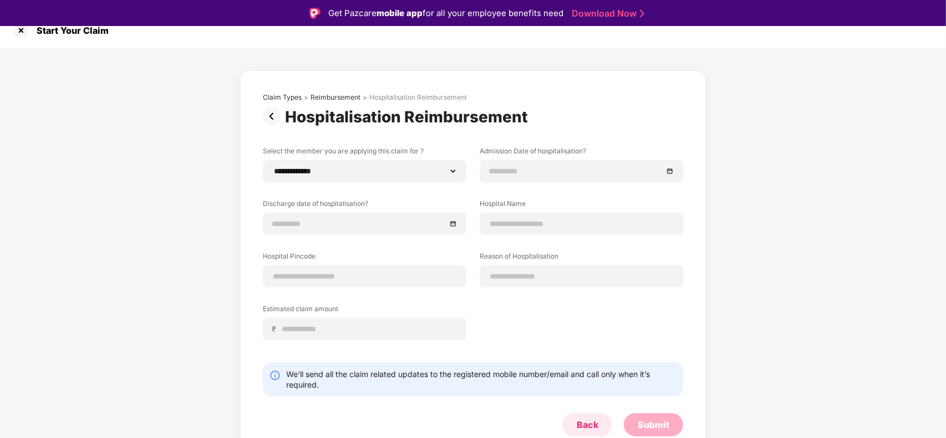
click at [586, 427] on div "Back" at bounding box center [587, 425] width 22 height 12
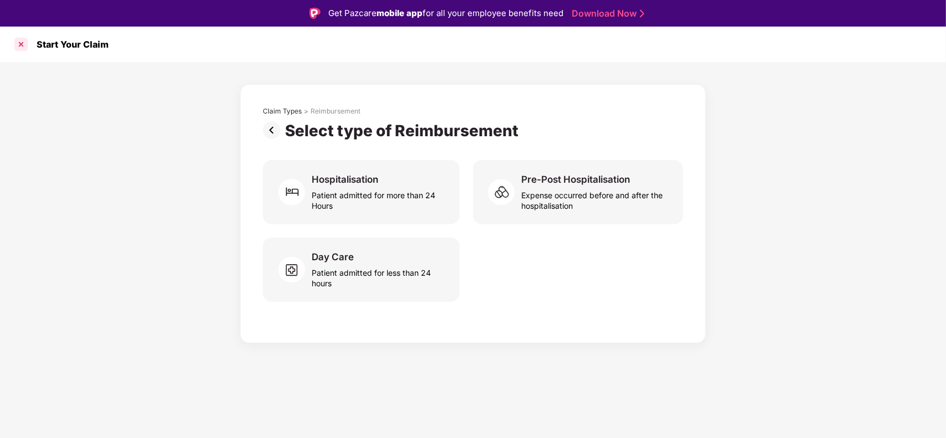
click at [17, 43] on div at bounding box center [21, 44] width 18 height 18
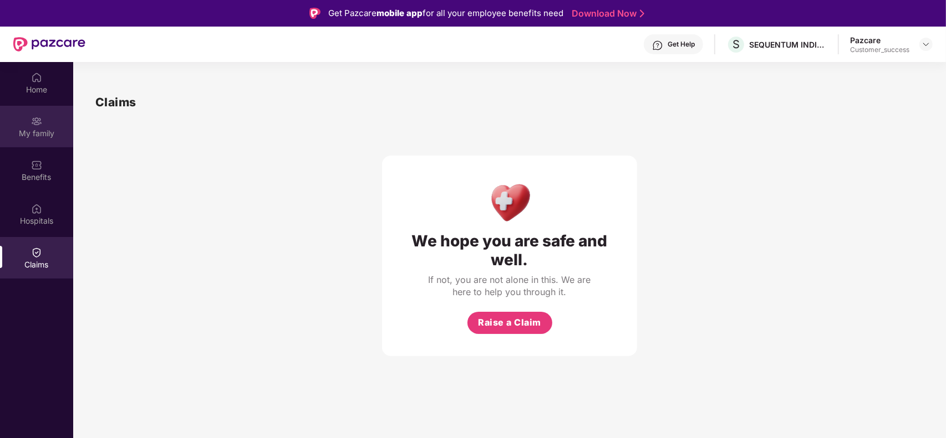
click at [26, 133] on div "My family" at bounding box center [36, 133] width 73 height 11
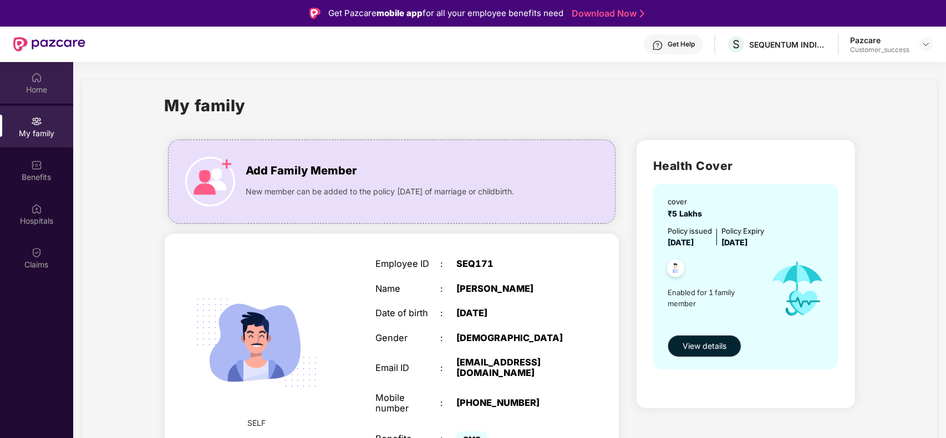
click at [32, 86] on div "Home" at bounding box center [36, 89] width 73 height 11
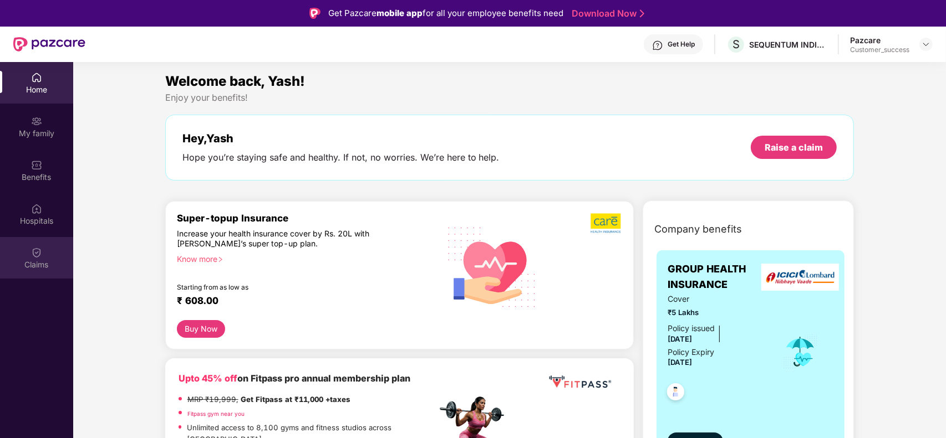
click at [38, 275] on div "Claims" at bounding box center [36, 258] width 73 height 42
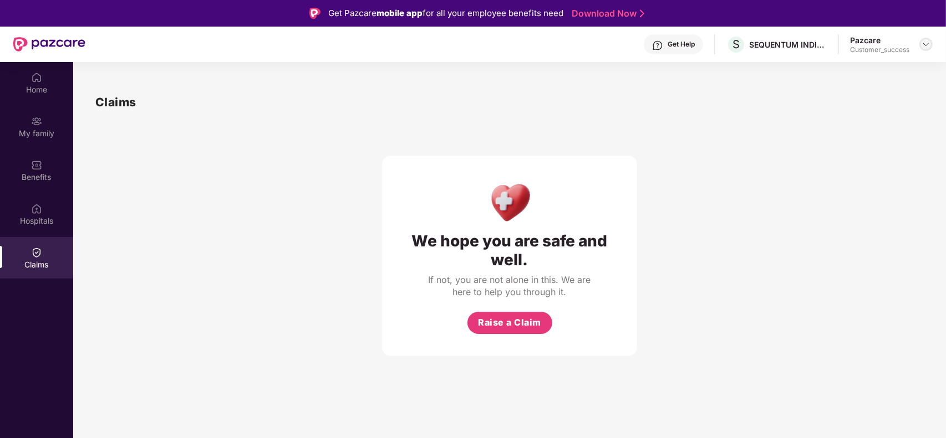
click at [922, 42] on img at bounding box center [925, 44] width 9 height 9
click at [905, 59] on div "Switch to partner view" at bounding box center [873, 70] width 144 height 22
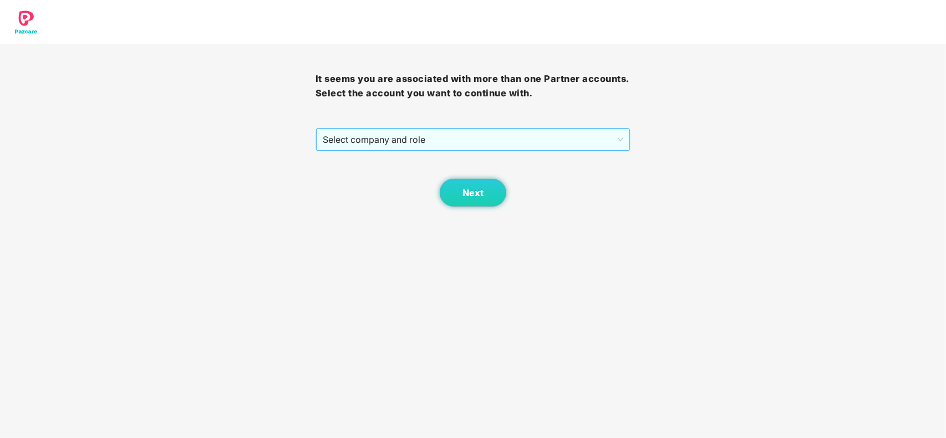
click at [599, 135] on span "Select company and role" at bounding box center [473, 139] width 301 height 21
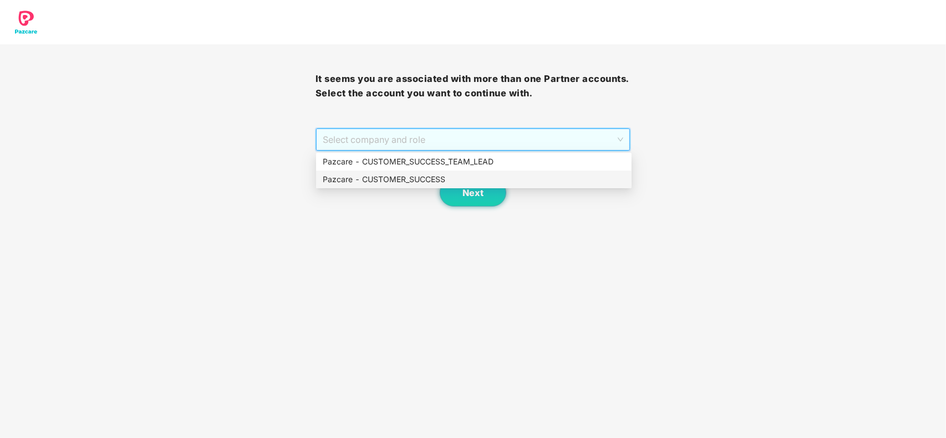
click at [449, 178] on div "Pazcare - CUSTOMER_SUCCESS" at bounding box center [474, 179] width 302 height 12
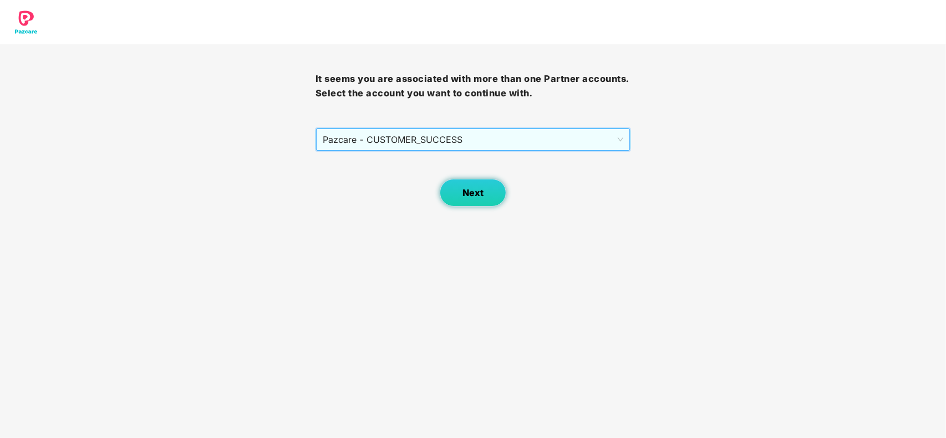
click at [449, 181] on button "Next" at bounding box center [473, 193] width 67 height 28
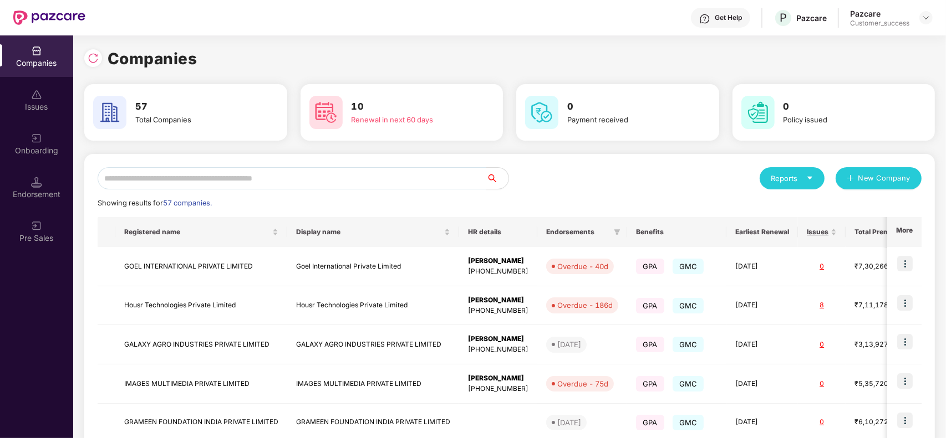
click at [375, 181] on input "text" at bounding box center [292, 178] width 389 height 22
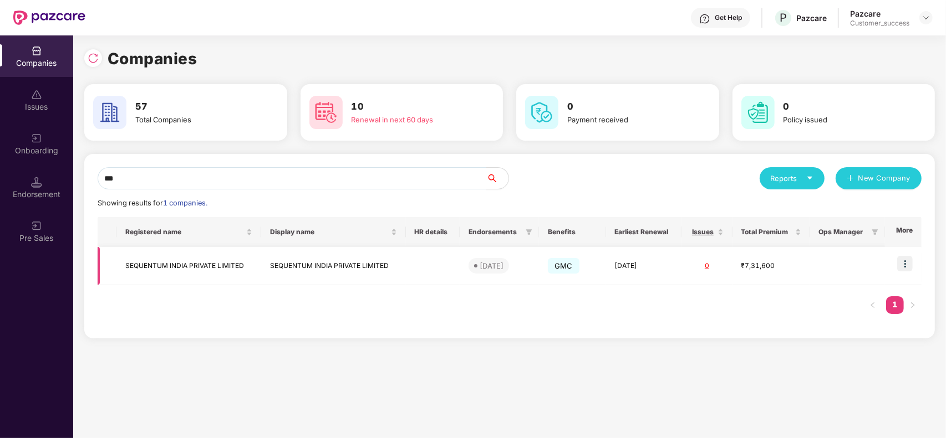
type input "***"
click at [902, 260] on img at bounding box center [905, 264] width 16 height 16
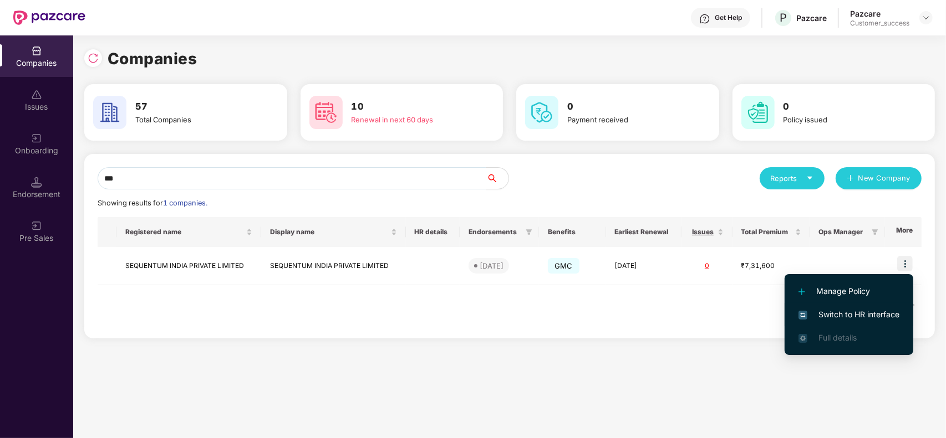
click at [849, 309] on span "Switch to HR interface" at bounding box center [848, 315] width 101 height 12
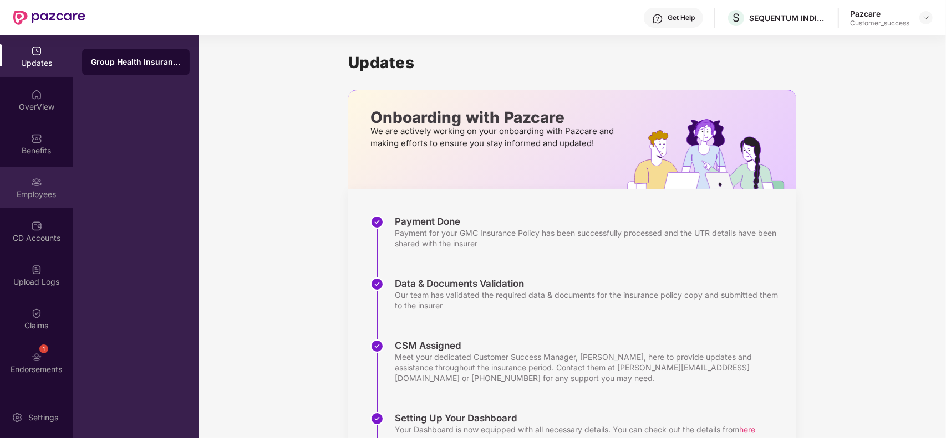
click at [31, 183] on img at bounding box center [36, 182] width 11 height 11
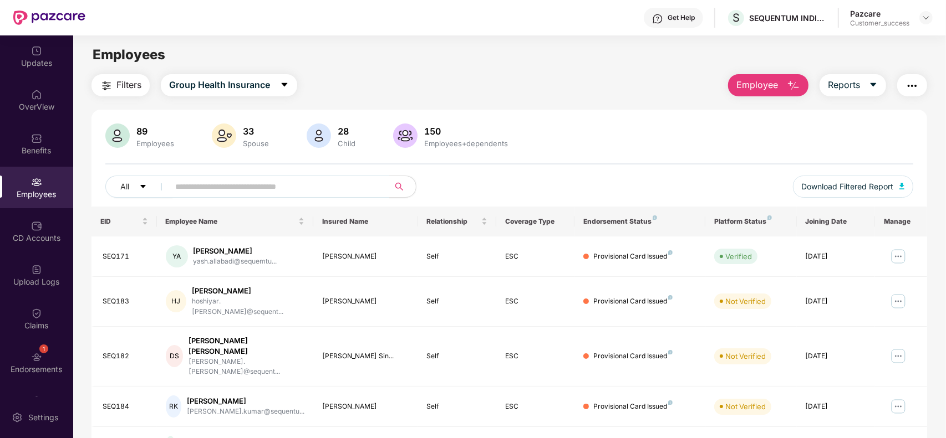
click at [237, 192] on input "text" at bounding box center [274, 186] width 199 height 17
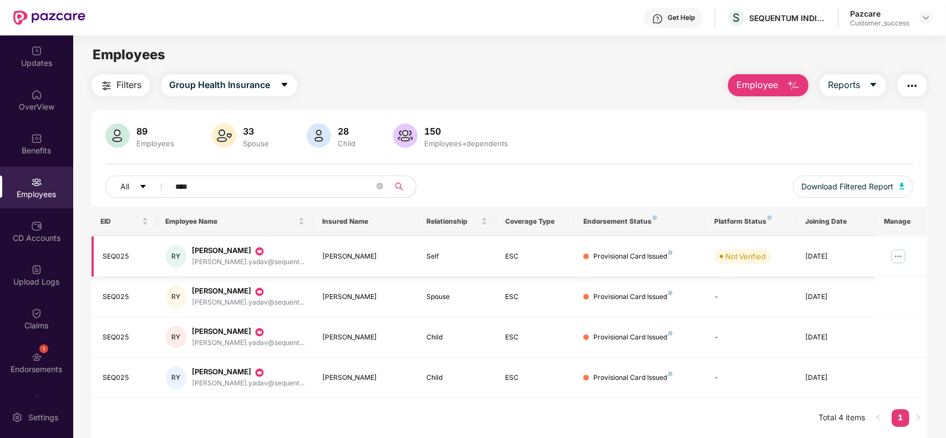
type input "****"
click at [893, 253] on img at bounding box center [898, 257] width 18 height 18
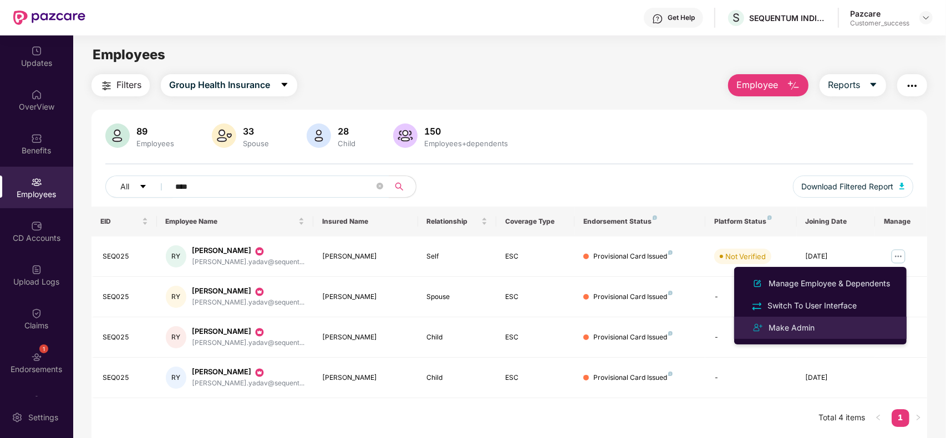
click at [840, 325] on div "Make Admin" at bounding box center [820, 327] width 144 height 13
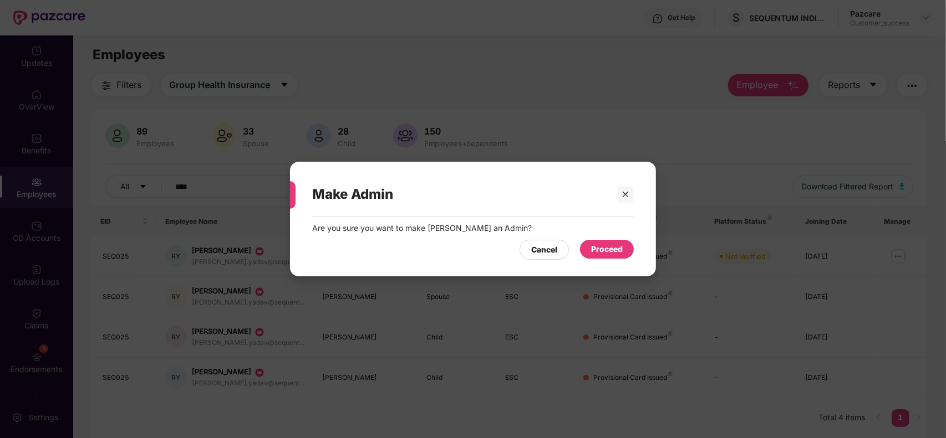
click at [587, 236] on div "Cancel Proceed" at bounding box center [472, 246] width 321 height 25
click at [593, 250] on div "Proceed" at bounding box center [607, 249] width 32 height 12
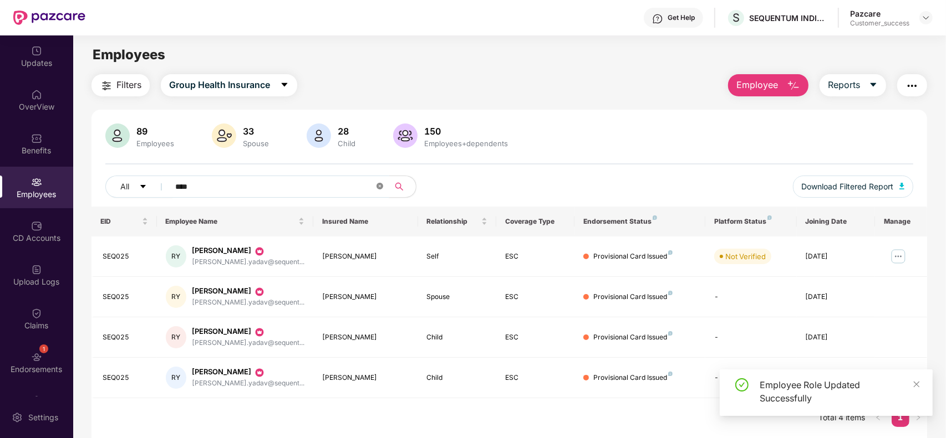
click at [378, 184] on icon "close-circle" at bounding box center [379, 186] width 7 height 7
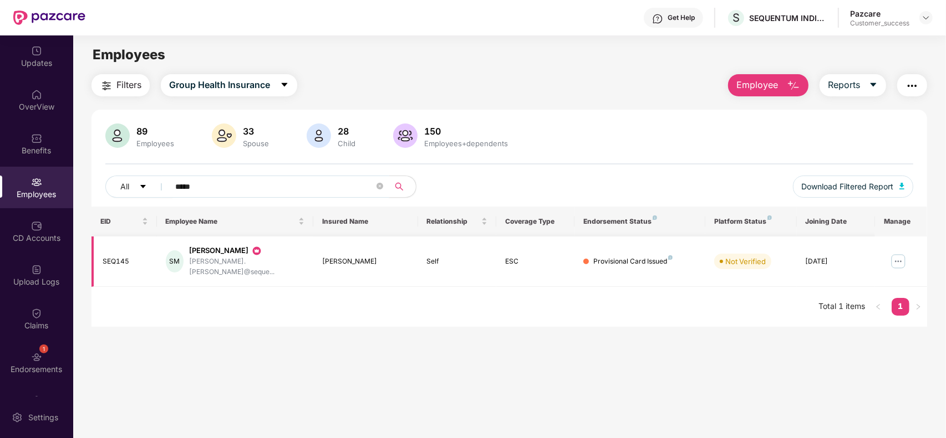
type input "*****"
click at [899, 258] on img at bounding box center [898, 262] width 18 height 18
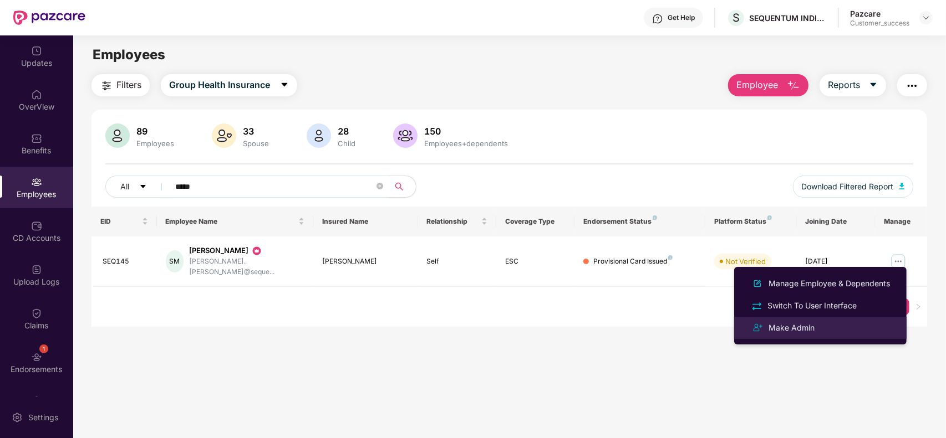
click at [823, 320] on li "Make Admin" at bounding box center [820, 328] width 172 height 22
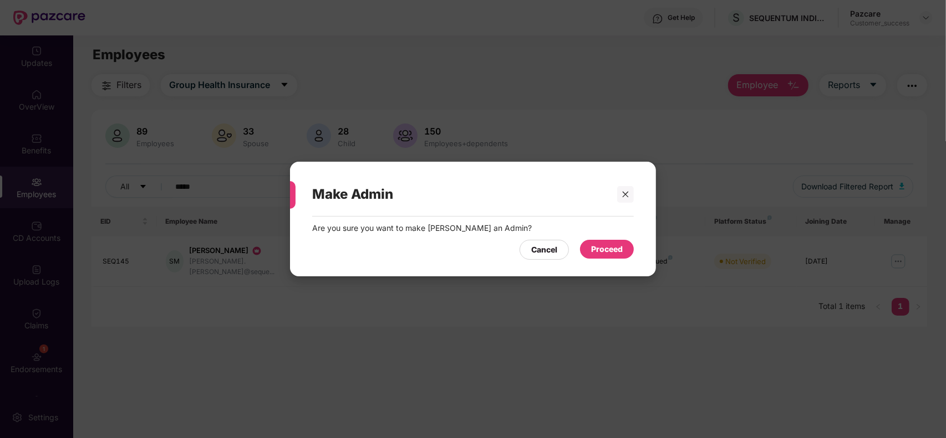
click at [605, 251] on div "Proceed" at bounding box center [607, 249] width 32 height 12
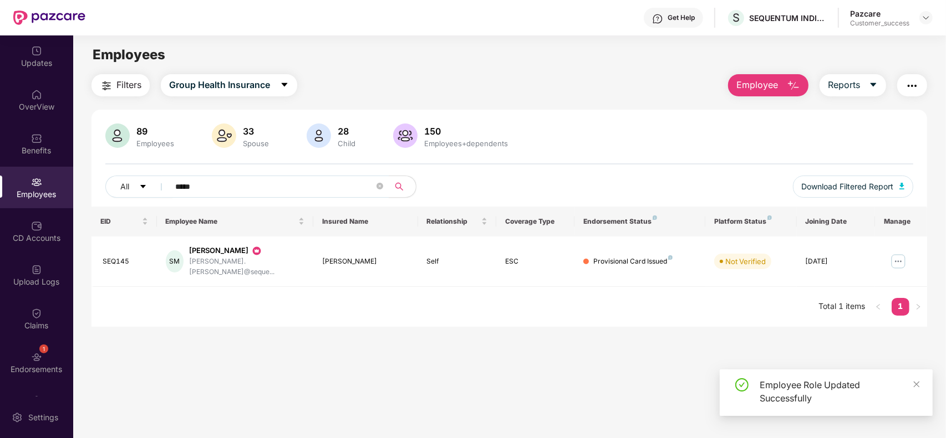
click at [906, 84] on img "button" at bounding box center [911, 85] width 13 height 13
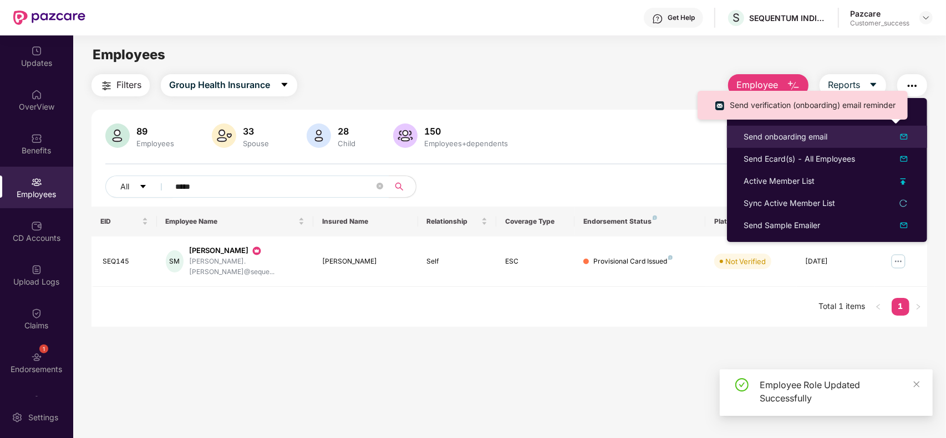
click at [840, 140] on div "Send onboarding email" at bounding box center [826, 136] width 167 height 13
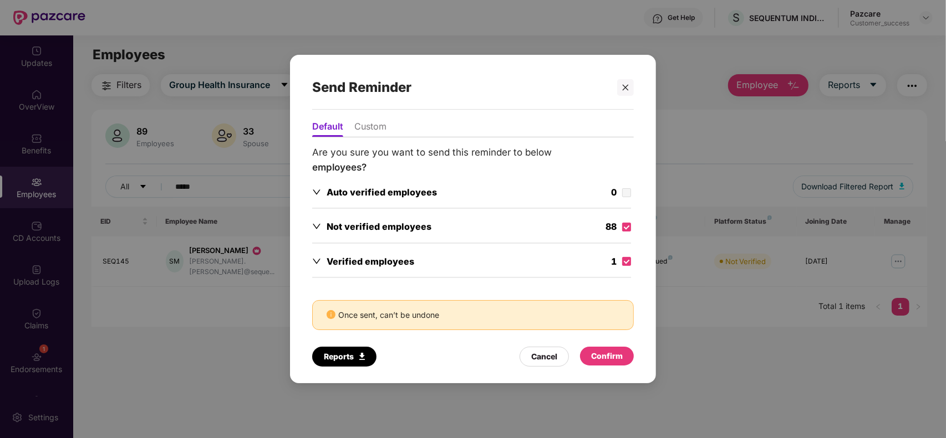
click at [604, 351] on div "Confirm" at bounding box center [607, 356] width 32 height 12
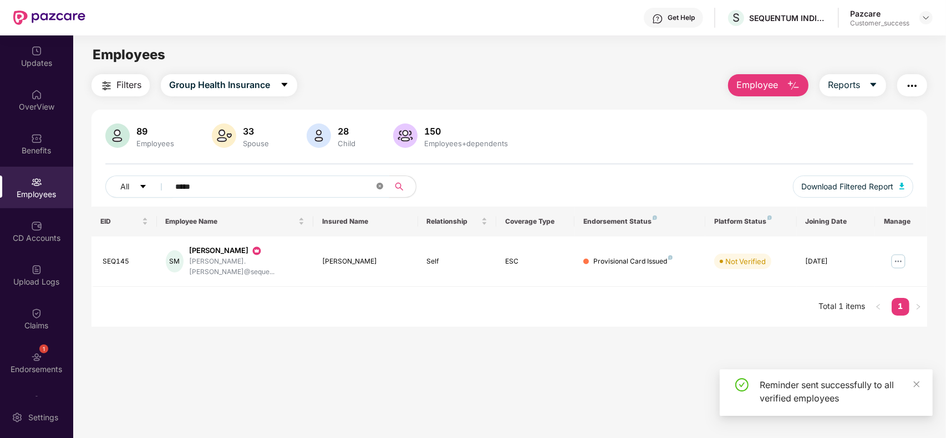
click at [381, 185] on icon "close-circle" at bounding box center [379, 186] width 7 height 7
